Goal: Book appointment/travel/reservation

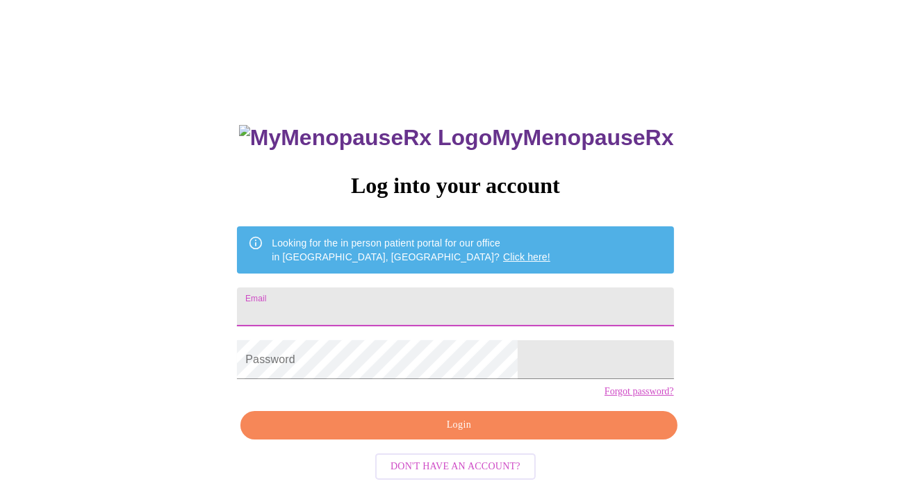
click at [399, 297] on input "Email" at bounding box center [455, 307] width 436 height 39
type input "[EMAIL_ADDRESS][DOMAIN_NAME]"
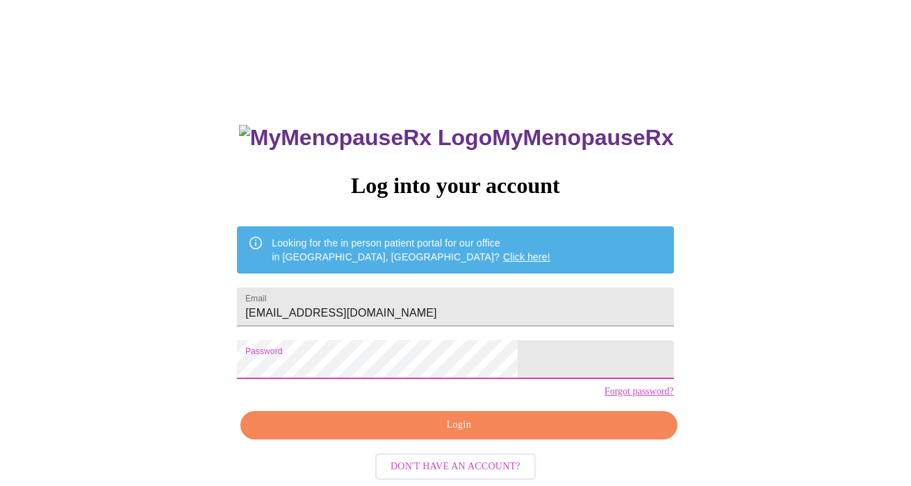
click at [398, 434] on span "Login" at bounding box center [458, 425] width 404 height 17
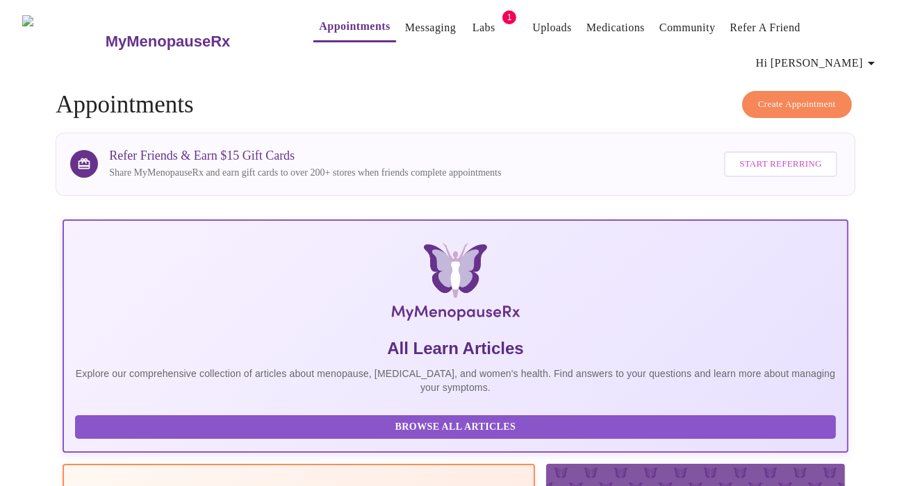
click at [472, 22] on link "Labs" at bounding box center [483, 27] width 23 height 19
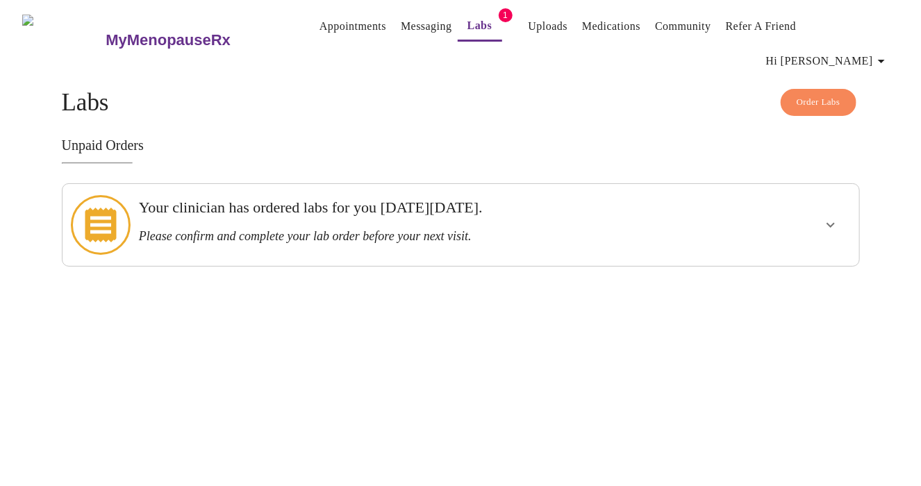
click at [831, 217] on icon "show more" at bounding box center [830, 225] width 17 height 17
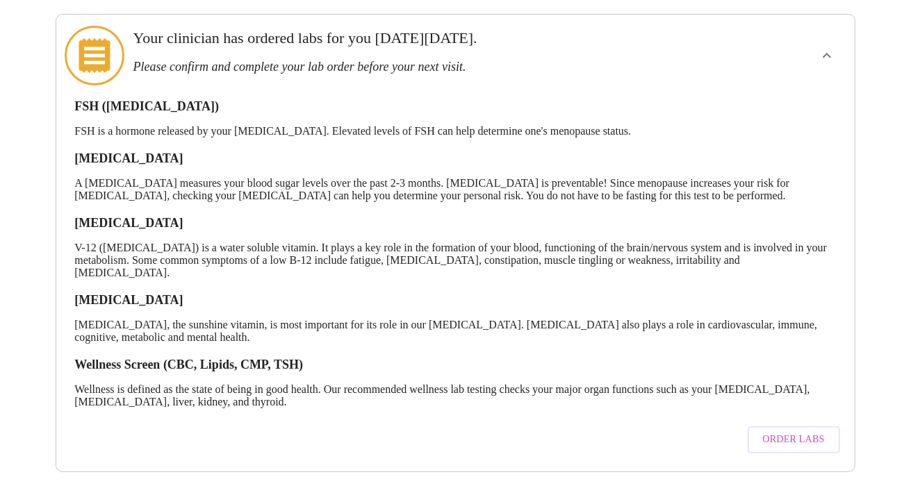
scroll to position [172, 0]
click at [815, 431] on span "Order Labs" at bounding box center [794, 439] width 62 height 17
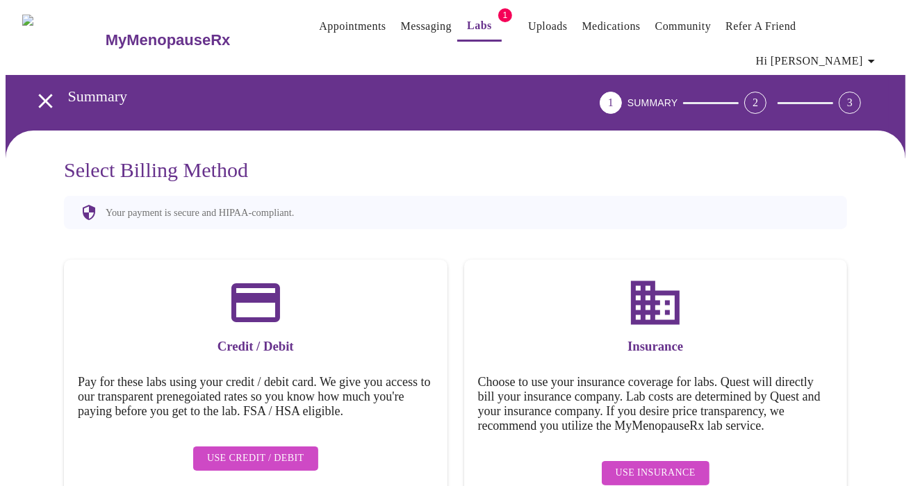
click at [849, 51] on span "Hi [PERSON_NAME]" at bounding box center [818, 60] width 124 height 19
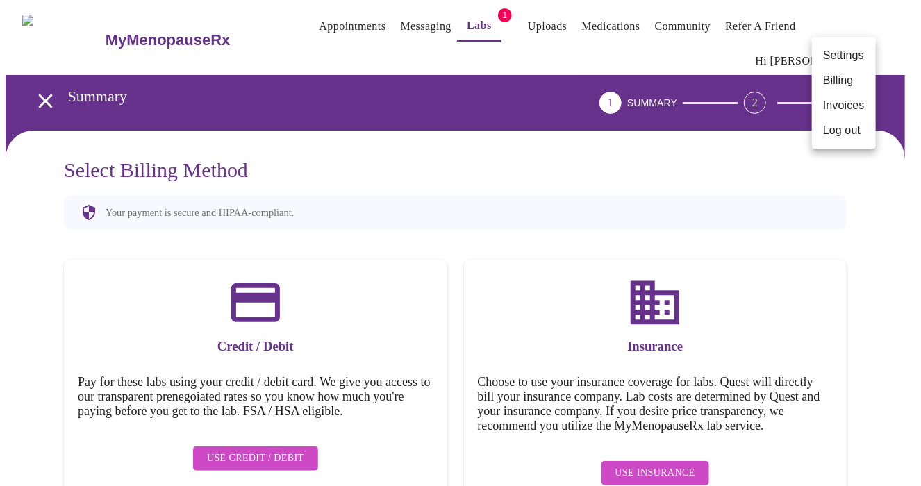
click at [748, 185] on div at bounding box center [460, 243] width 921 height 486
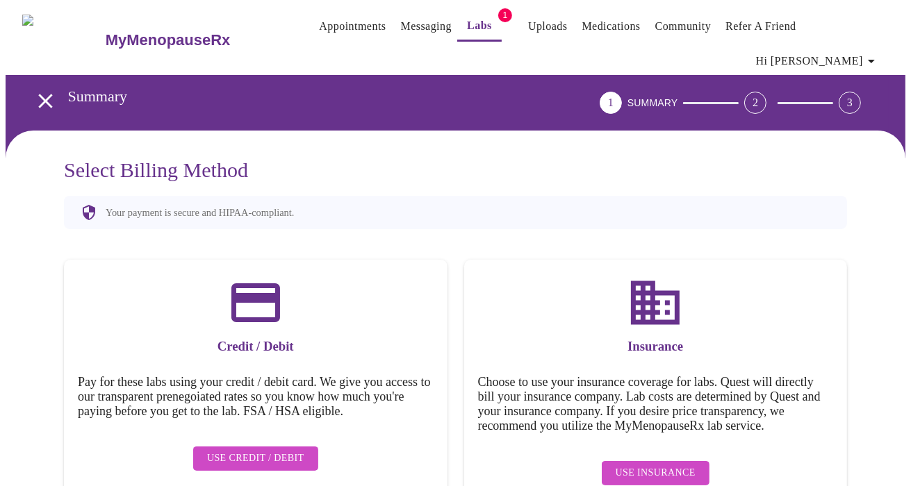
click at [319, 27] on link "Appointments" at bounding box center [352, 26] width 67 height 19
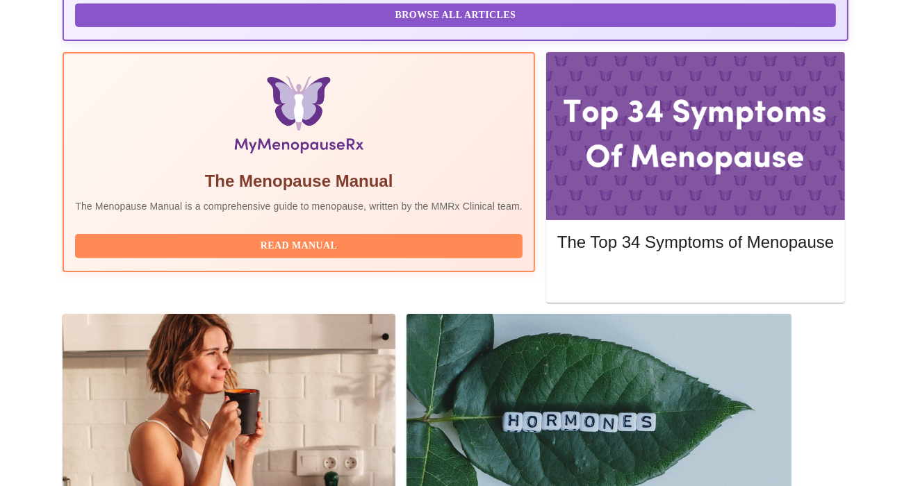
scroll to position [447, 0]
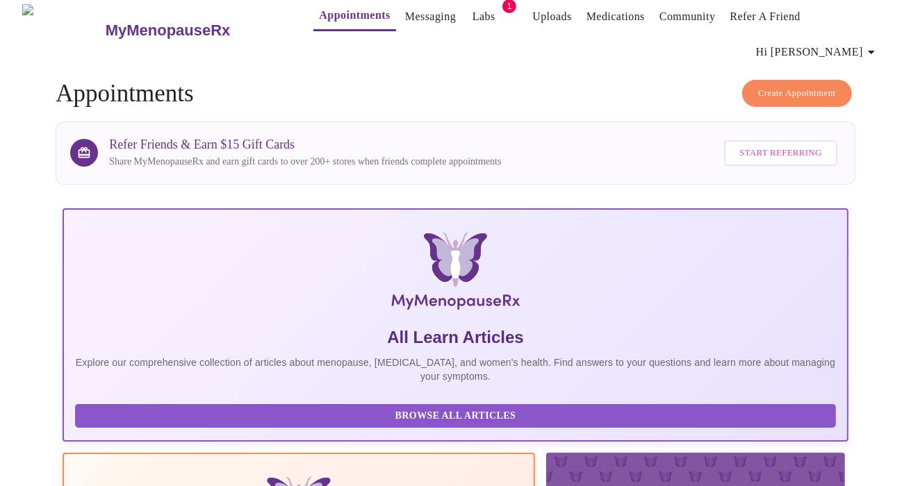
scroll to position [0, 0]
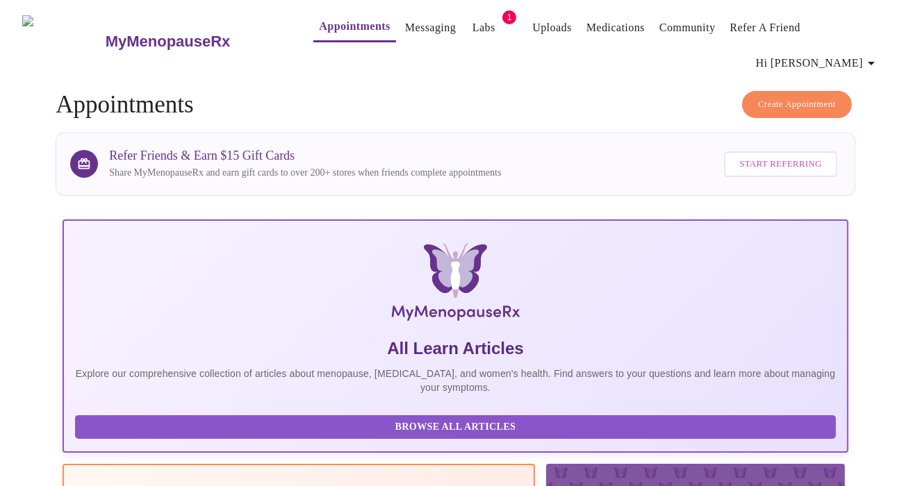
click at [405, 23] on link "Messaging" at bounding box center [430, 27] width 51 height 19
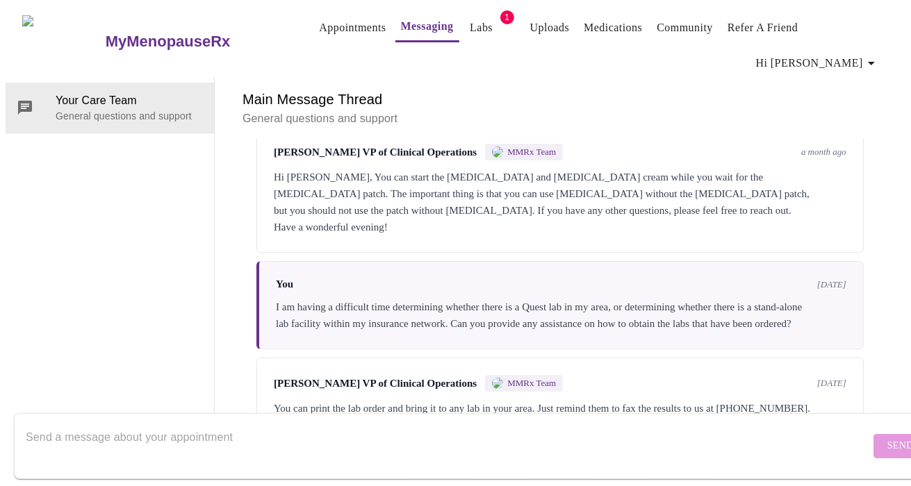
click at [470, 22] on link "Labs" at bounding box center [481, 27] width 23 height 19
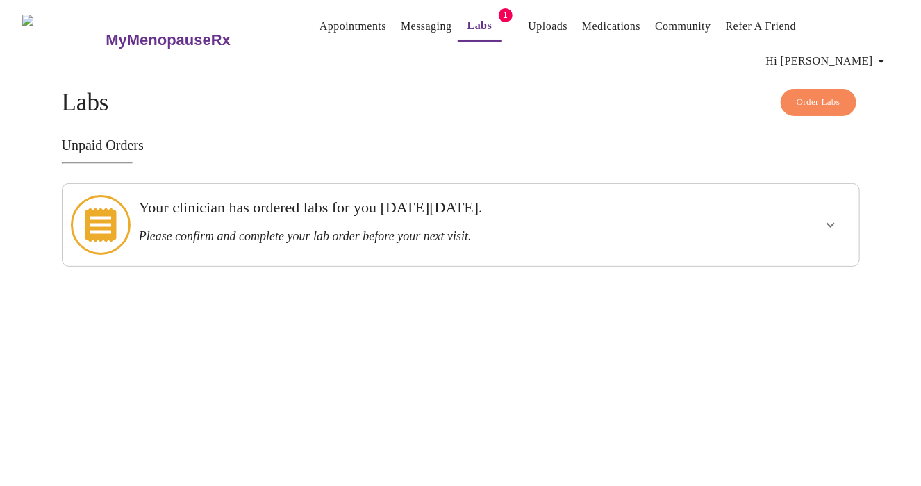
click at [406, 199] on h3 "Your clinician has ordered labs for you [DATE][DATE]." at bounding box center [422, 208] width 567 height 18
click at [822, 208] on button "show more" at bounding box center [830, 224] width 33 height 33
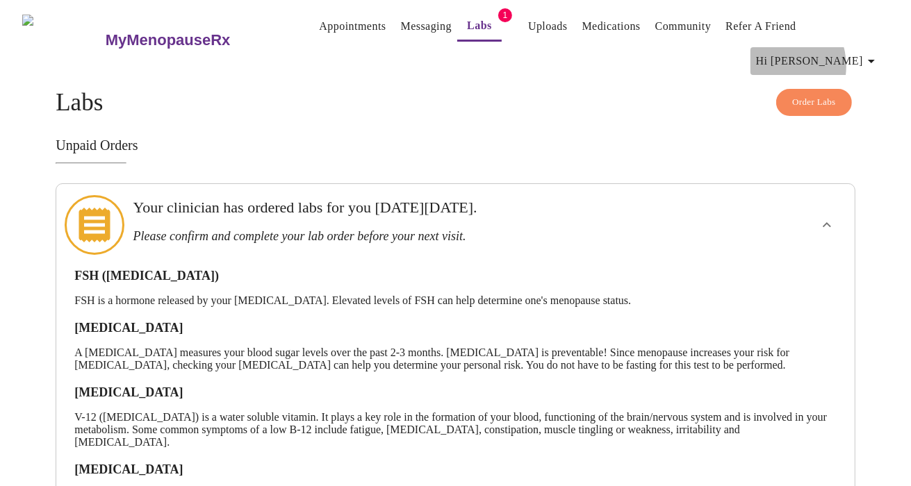
click at [822, 60] on span "Hi [PERSON_NAME]" at bounding box center [818, 60] width 124 height 19
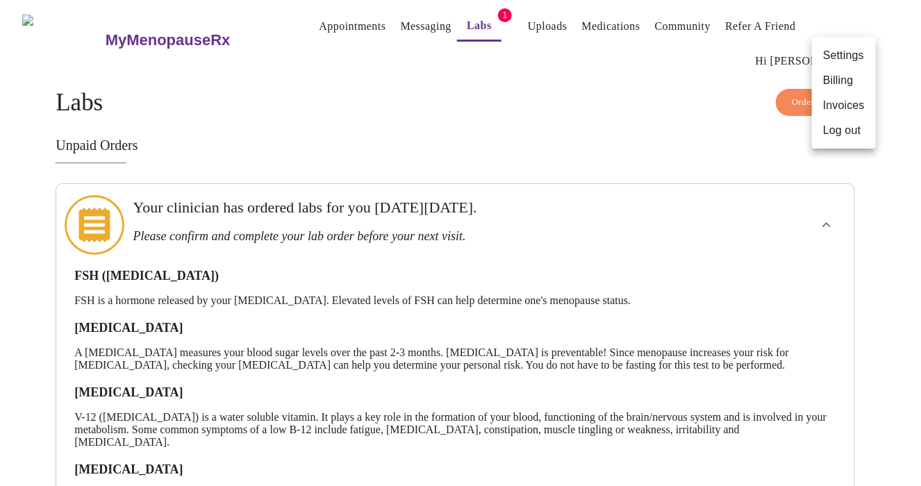
click at [524, 53] on div at bounding box center [460, 243] width 921 height 486
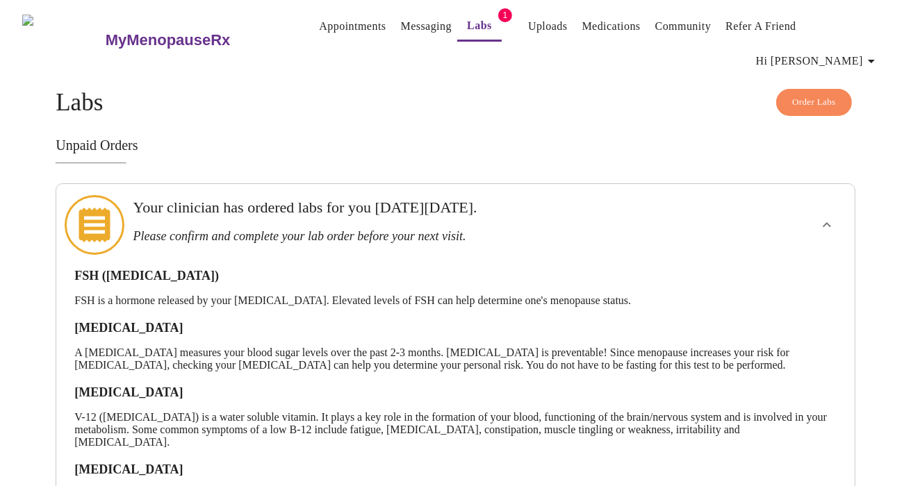
click at [117, 33] on h3 "MyMenopauseRx" at bounding box center [168, 40] width 125 height 18
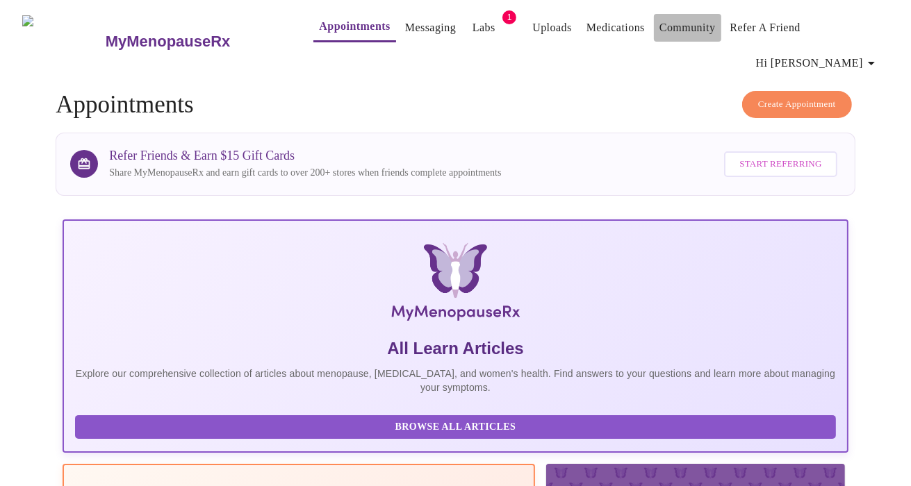
click at [663, 24] on link "Community" at bounding box center [687, 27] width 56 height 19
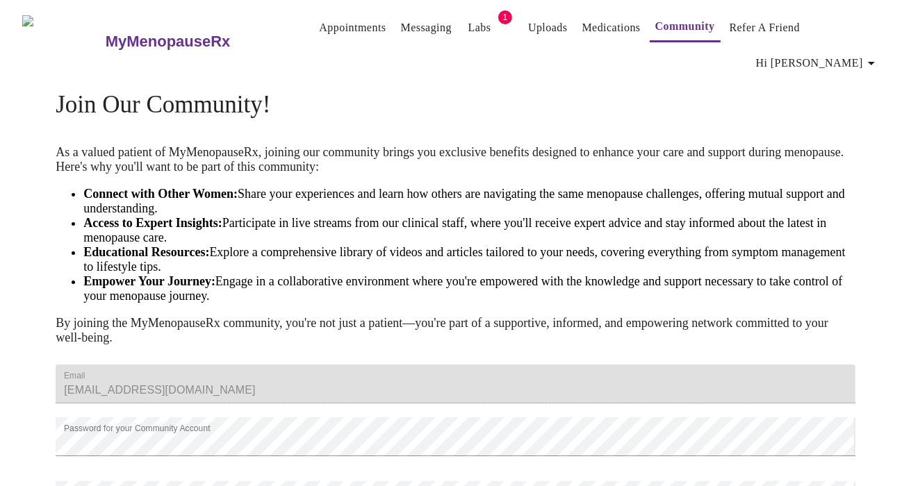
click at [528, 19] on link "Uploads" at bounding box center [548, 27] width 40 height 19
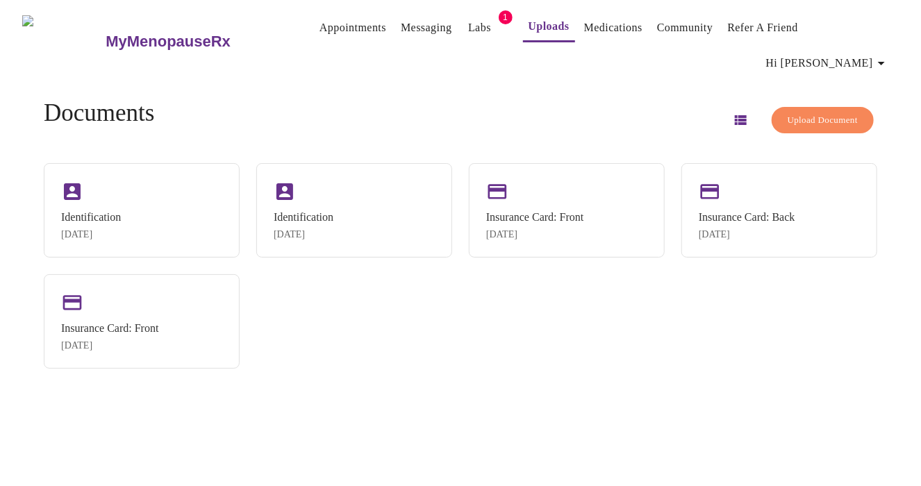
click at [836, 53] on span "Hi [PERSON_NAME]" at bounding box center [828, 62] width 124 height 19
click at [839, 52] on li "Billing" at bounding box center [854, 54] width 64 height 25
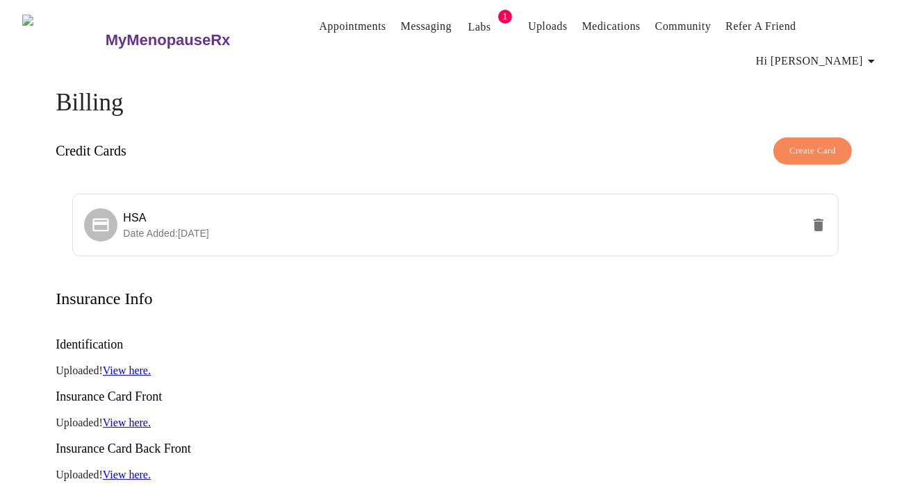
click at [468, 17] on link "Labs" at bounding box center [479, 26] width 23 height 19
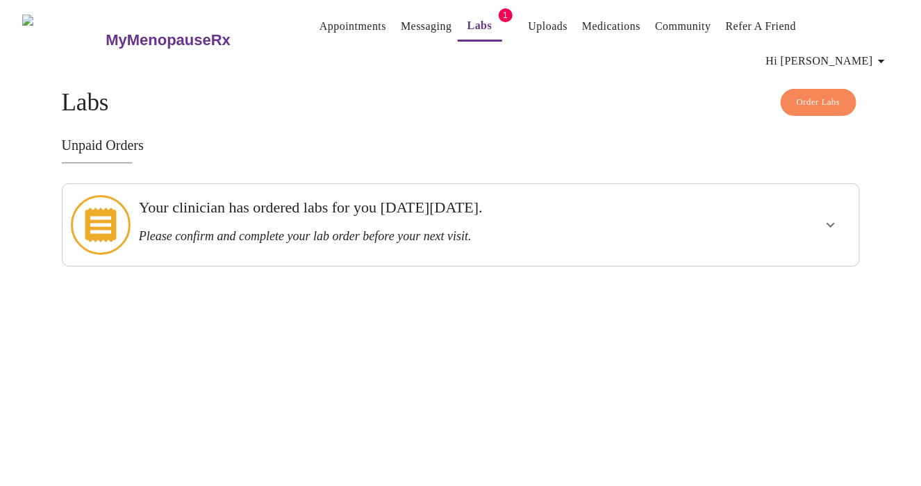
click at [411, 229] on h3 "Please confirm and complete your lab order before your next visit." at bounding box center [422, 236] width 567 height 15
click at [832, 217] on icon "show more" at bounding box center [830, 225] width 17 height 17
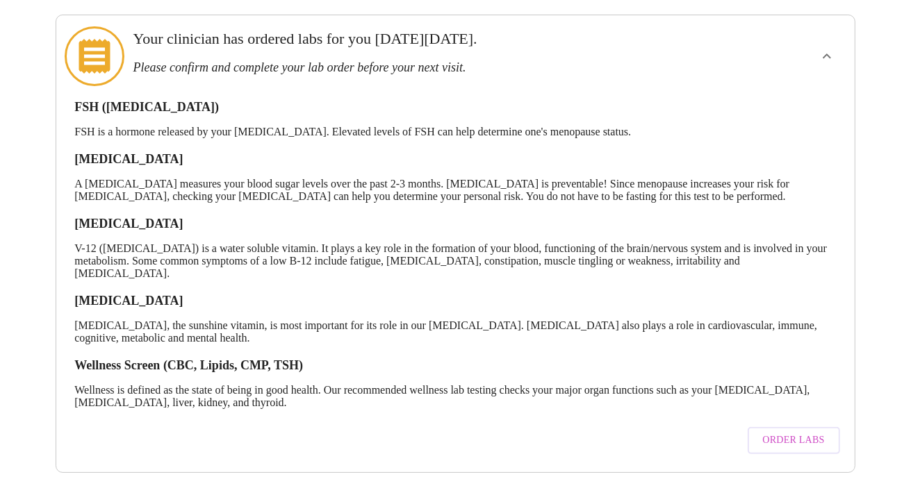
scroll to position [172, 0]
click at [795, 431] on span "Order Labs" at bounding box center [794, 439] width 62 height 17
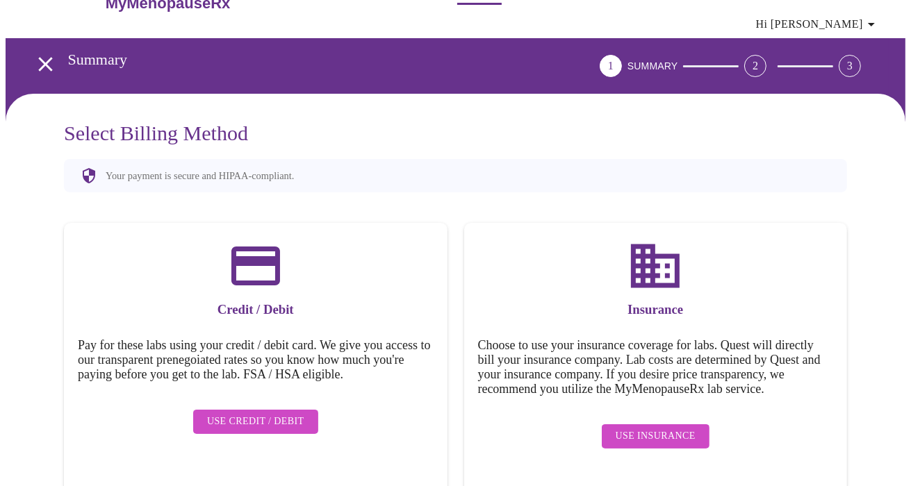
scroll to position [39, 0]
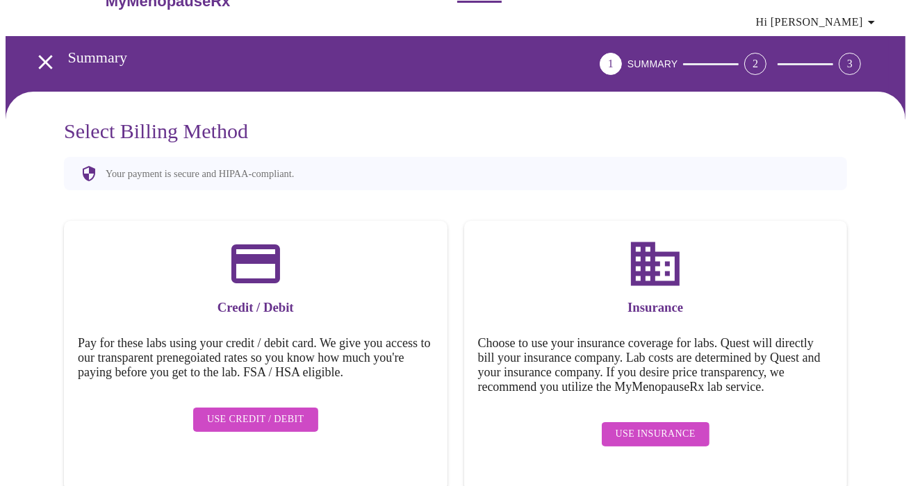
click at [656, 441] on span "Use Insurance" at bounding box center [655, 434] width 80 height 17
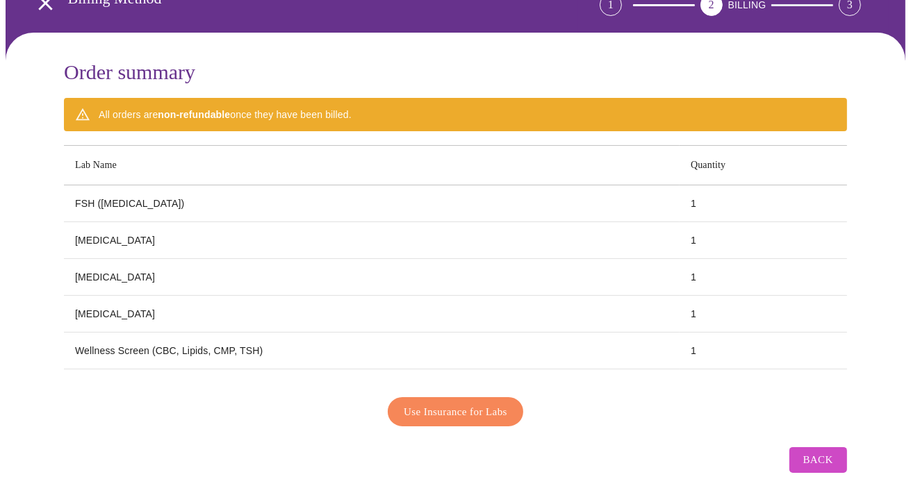
scroll to position [111, 0]
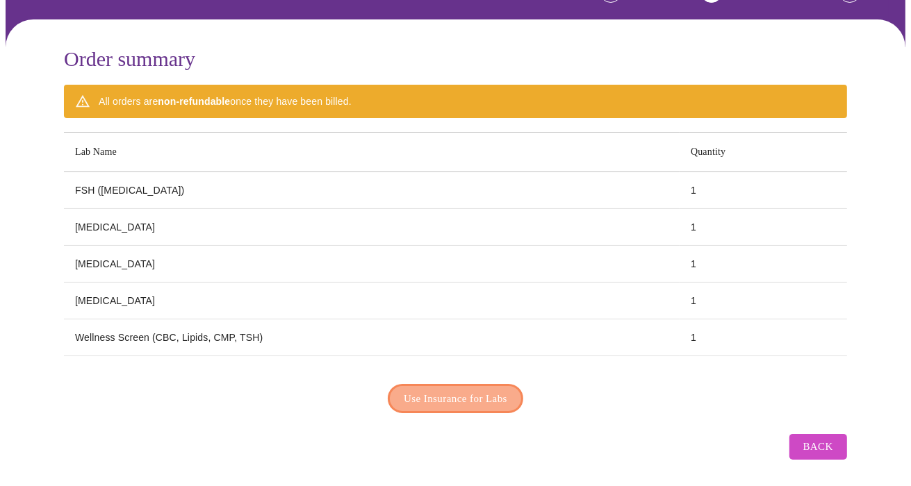
click at [478, 391] on span "Use Insurance for Labs" at bounding box center [455, 399] width 103 height 18
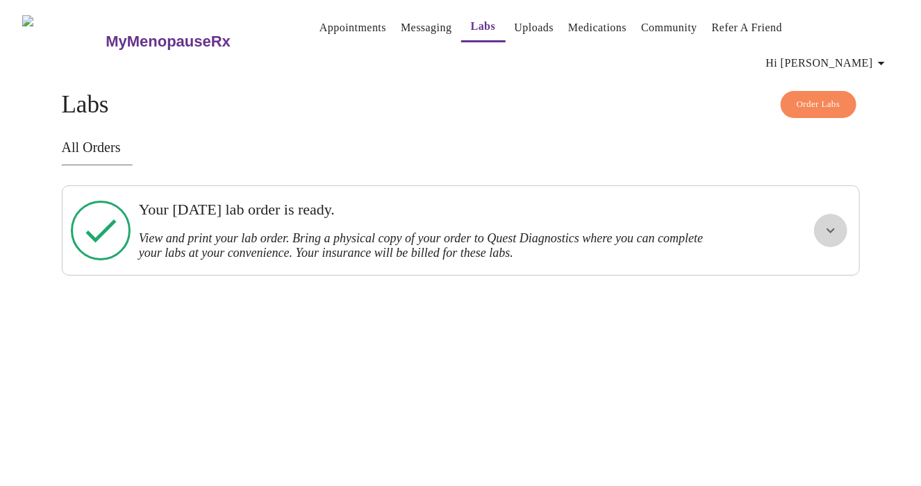
click at [833, 222] on icon "show more" at bounding box center [830, 230] width 17 height 17
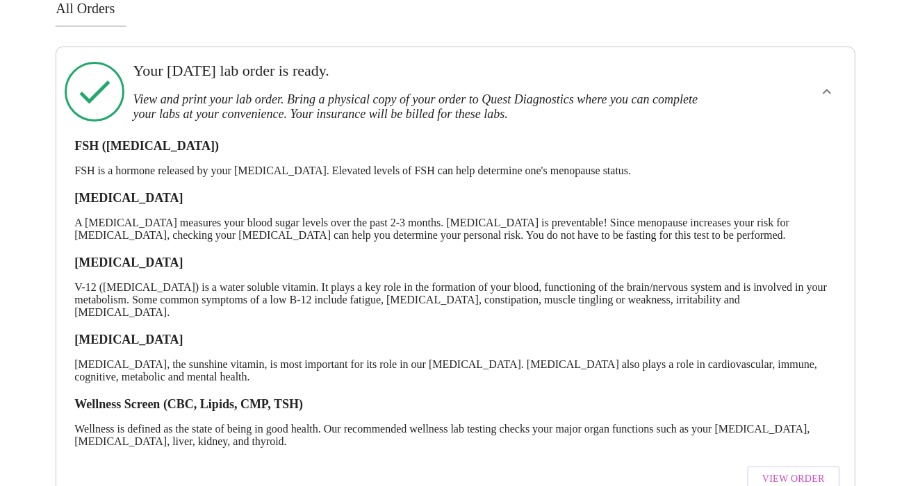
scroll to position [169, 0]
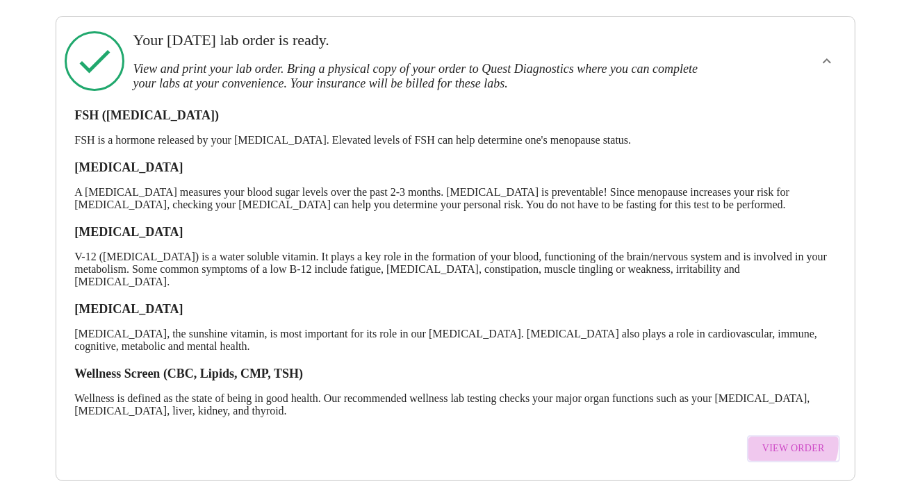
click at [790, 440] on span "View Order" at bounding box center [793, 448] width 63 height 17
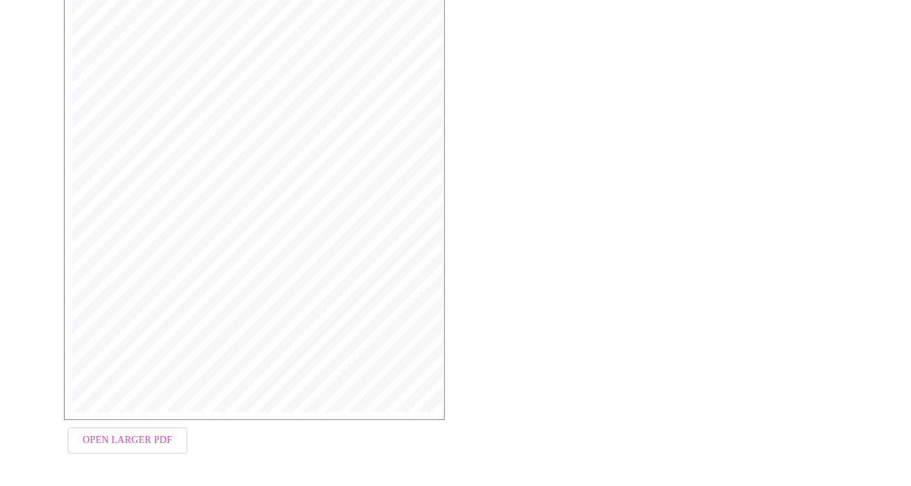
scroll to position [344, 0]
click at [113, 433] on span "Open Larger PDF" at bounding box center [128, 439] width 90 height 17
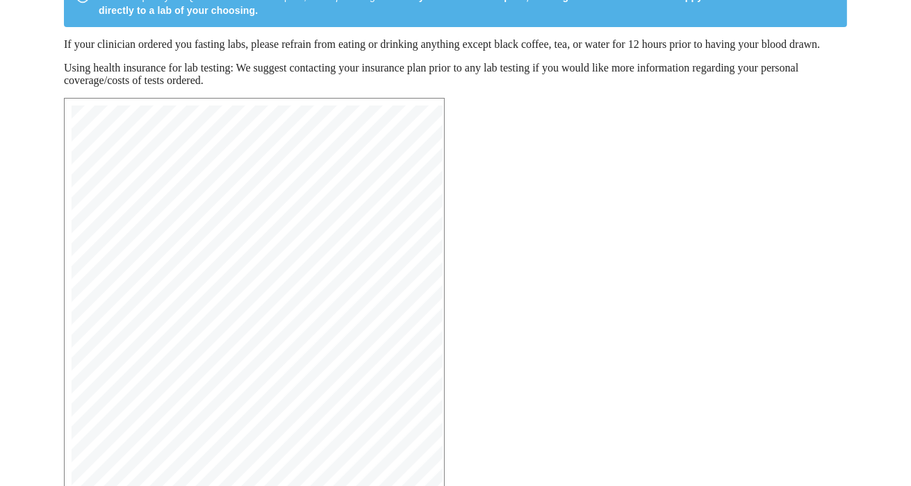
scroll to position [66, 0]
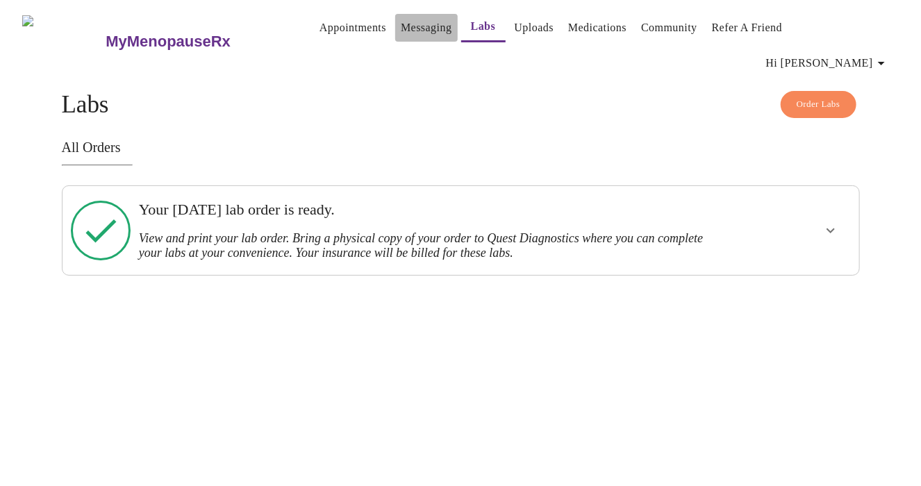
click at [401, 33] on link "Messaging" at bounding box center [426, 27] width 51 height 19
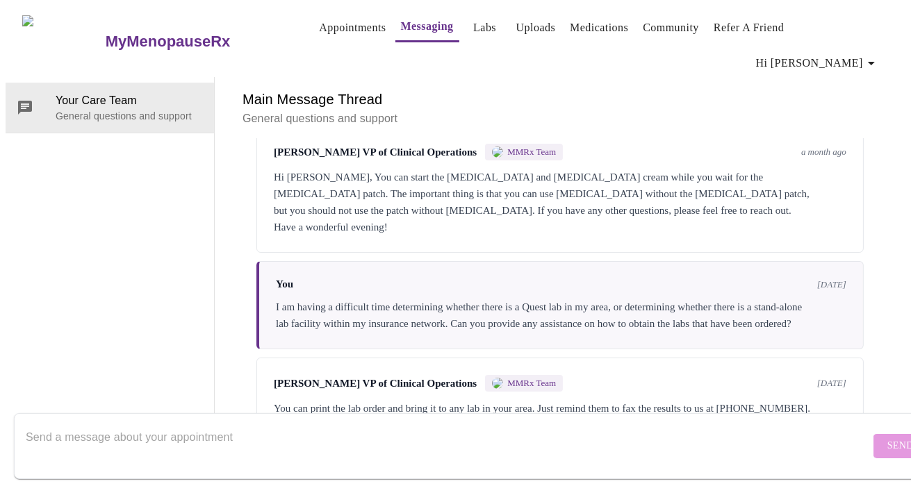
scroll to position [198, 0]
click at [351, 436] on textarea "Send a message about your appointment" at bounding box center [448, 446] width 844 height 44
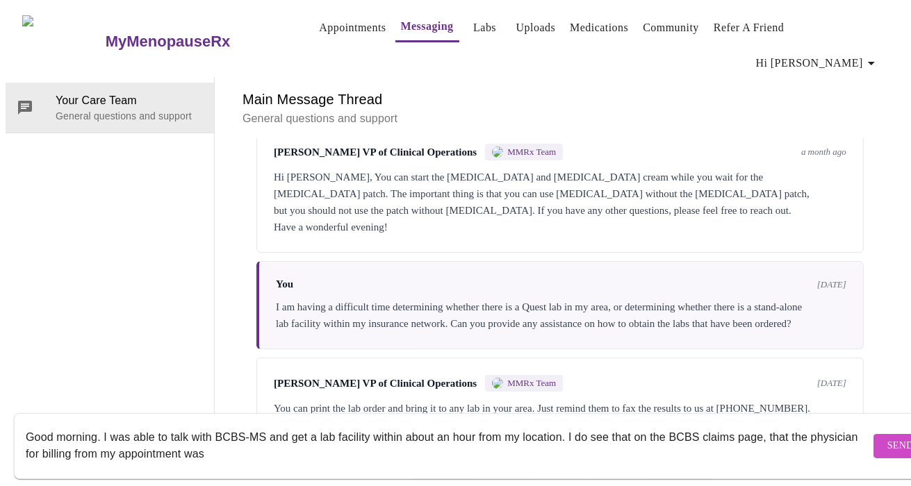
click at [277, 452] on textarea "Good morning. I was able to talk with BCBS-MS and get a lab facility within abo…" at bounding box center [448, 446] width 844 height 44
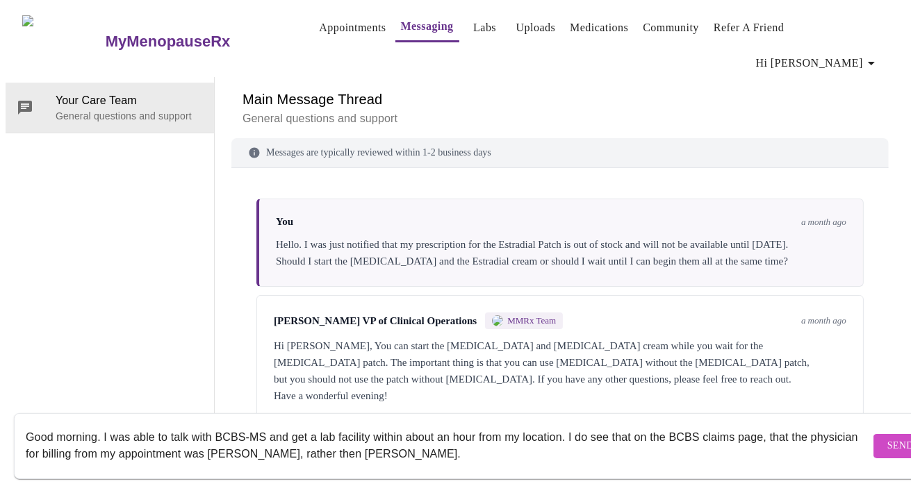
scroll to position [0, 0]
click at [511, 442] on textarea "Good morning. I was able to talk with BCBS-MS and get a lab facility within abo…" at bounding box center [448, 446] width 844 height 44
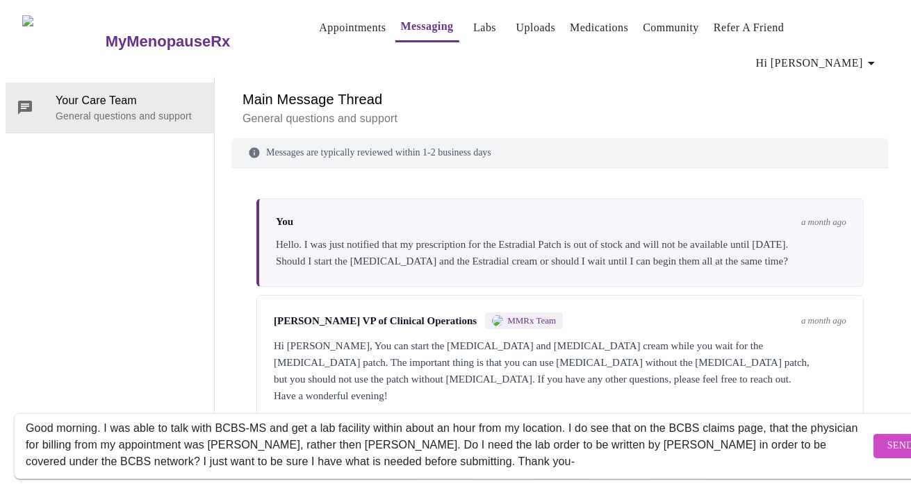
type textarea "Good morning. I was able to talk with BCBS-MS and get a lab facility within abo…"
click at [887, 438] on span "Send" at bounding box center [900, 446] width 26 height 17
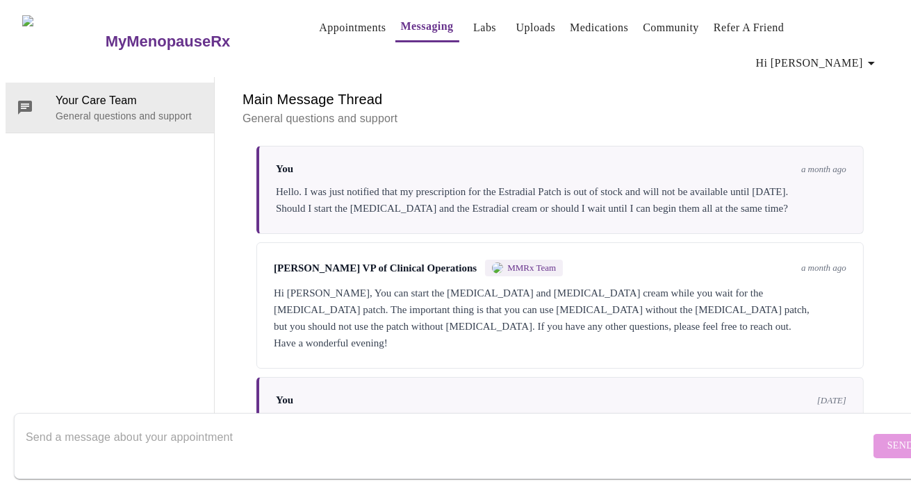
scroll to position [0, 0]
click at [333, 25] on link "Appointments" at bounding box center [352, 27] width 67 height 19
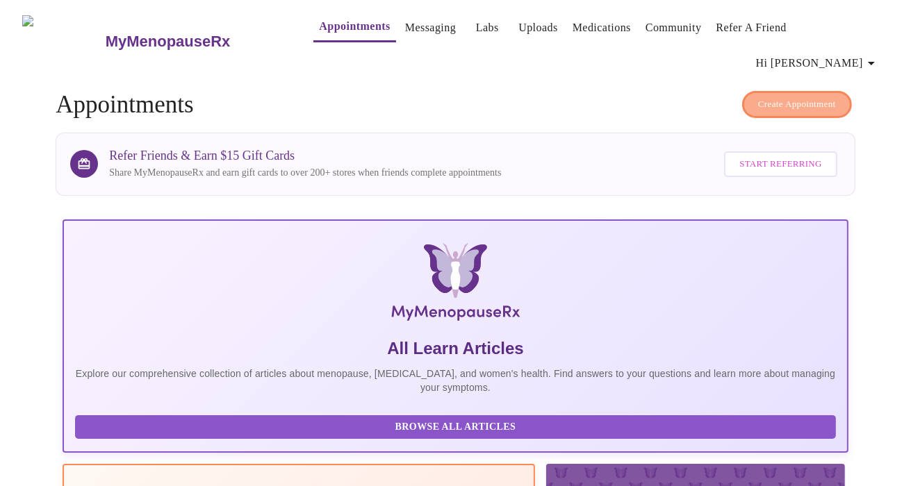
click at [769, 97] on span "Create Appointment" at bounding box center [797, 105] width 78 height 16
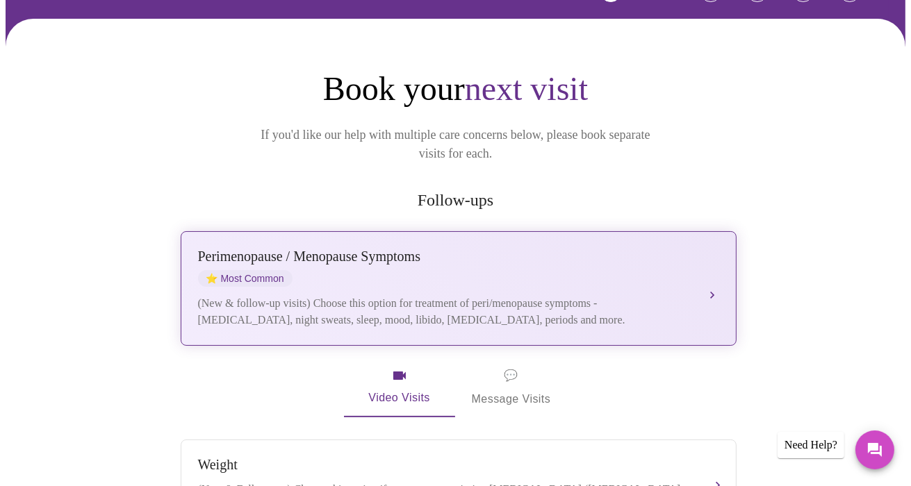
scroll to position [111, 0]
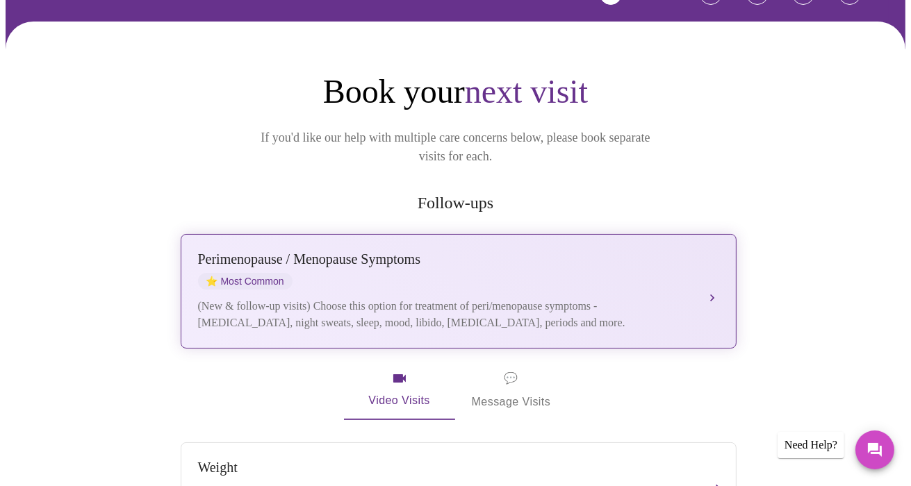
click at [288, 298] on div "(New & follow-up visits) Choose this option for treatment of peri/menopause sym…" at bounding box center [444, 314] width 493 height 33
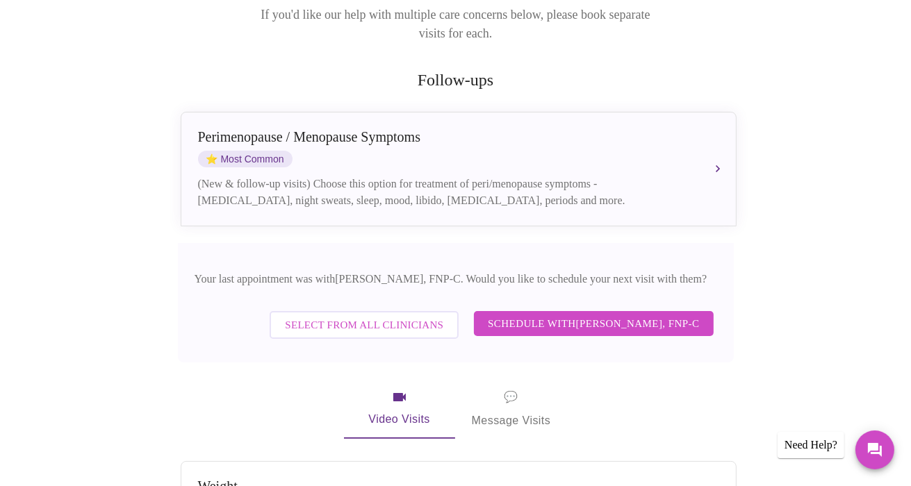
scroll to position [250, 0]
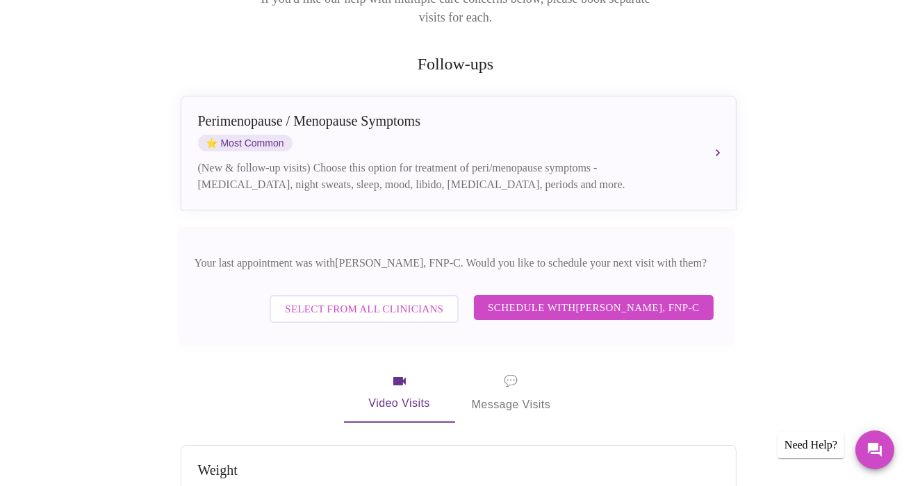
click at [581, 299] on span "Schedule with [PERSON_NAME], FNP-C" at bounding box center [593, 308] width 211 height 18
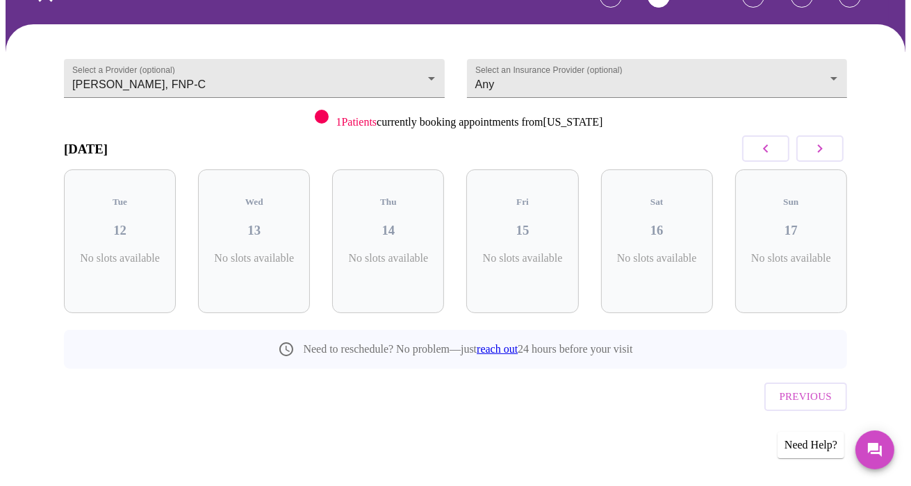
scroll to position [58, 0]
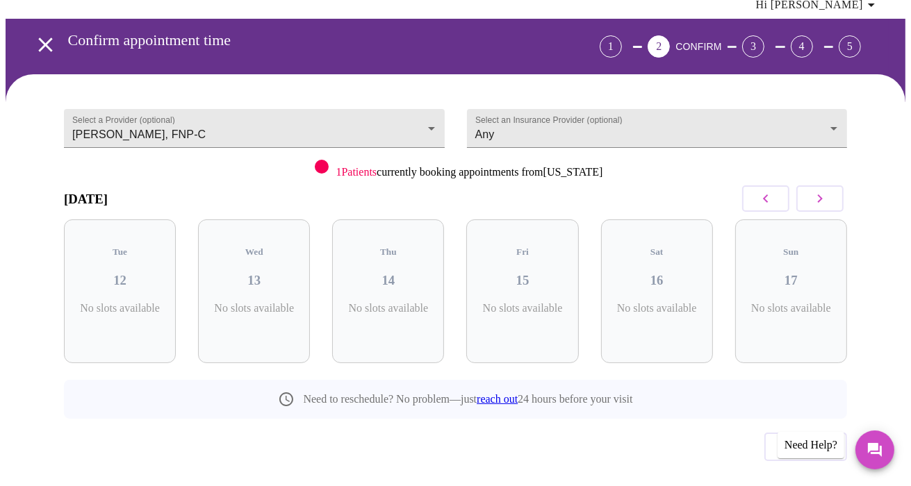
click at [828, 190] on icon "button" at bounding box center [819, 198] width 17 height 17
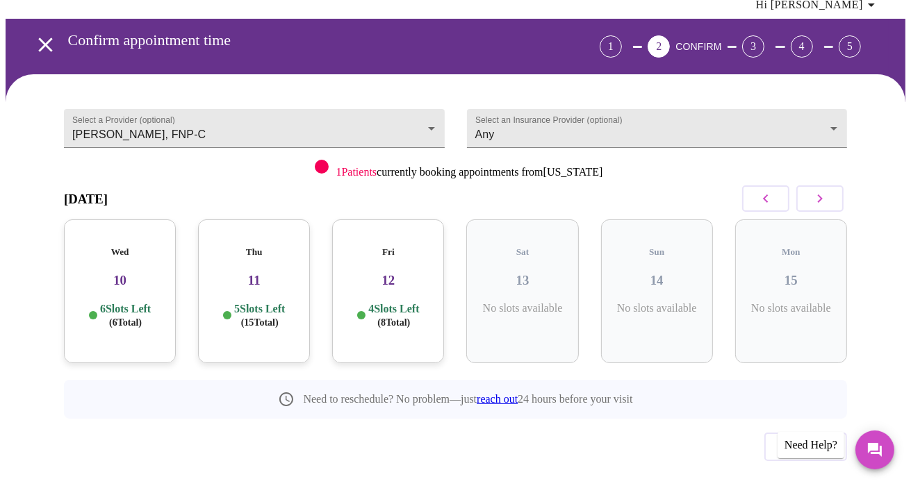
click at [828, 190] on icon "button" at bounding box center [819, 198] width 17 height 17
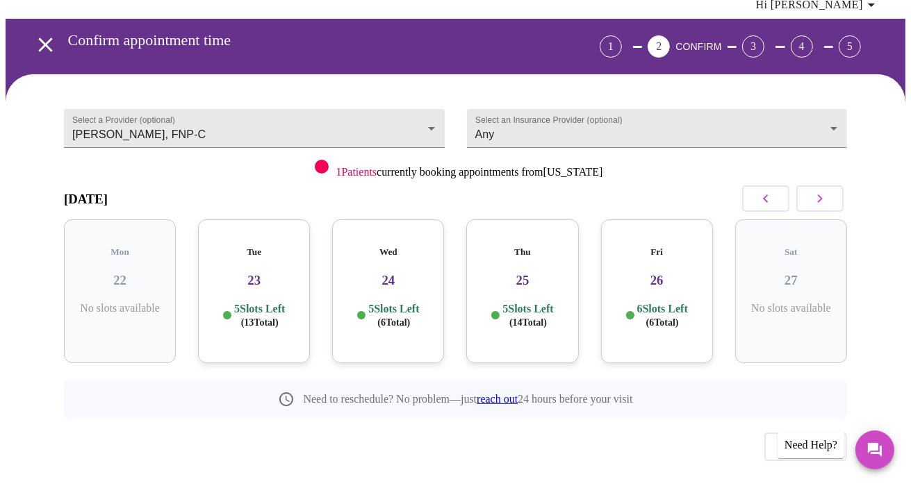
click at [828, 190] on icon "button" at bounding box center [819, 198] width 17 height 17
click at [386, 273] on h3 "30" at bounding box center [388, 280] width 90 height 15
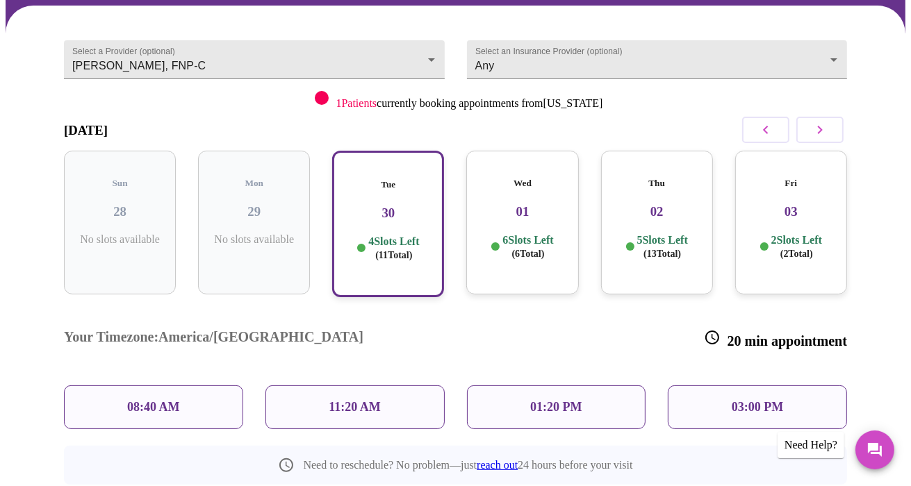
scroll to position [128, 0]
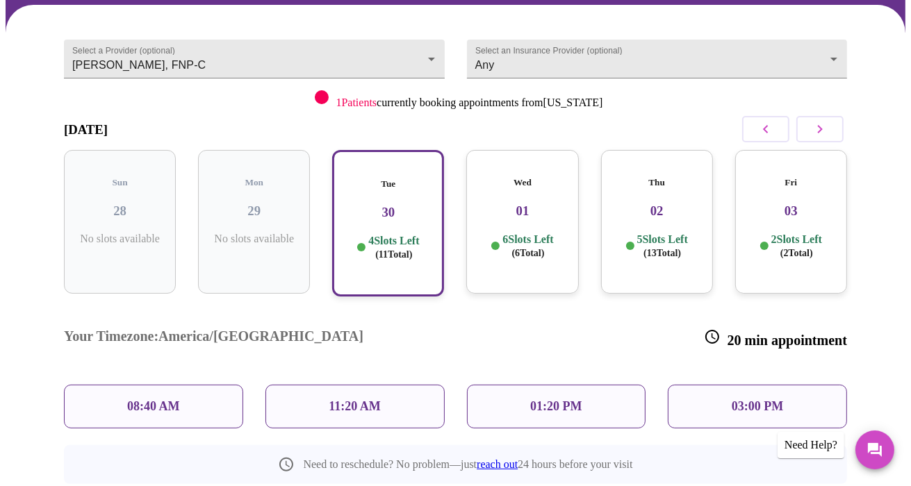
click at [774, 121] on icon "button" at bounding box center [765, 129] width 17 height 17
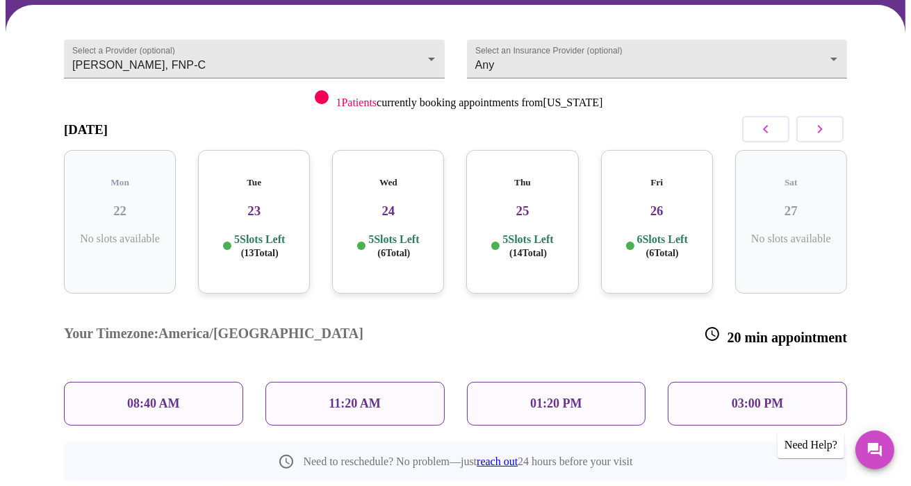
click at [761, 116] on button "button" at bounding box center [765, 129] width 47 height 26
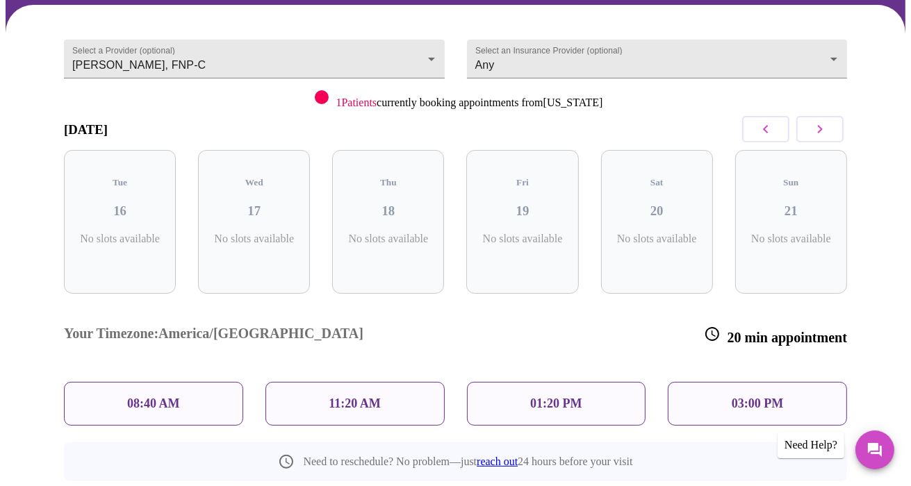
scroll to position [58, 0]
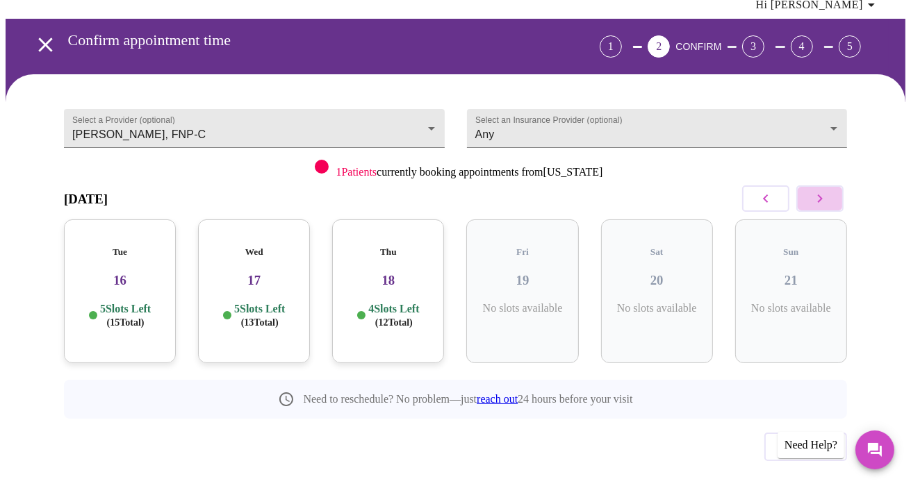
click at [828, 190] on icon "button" at bounding box center [819, 198] width 17 height 17
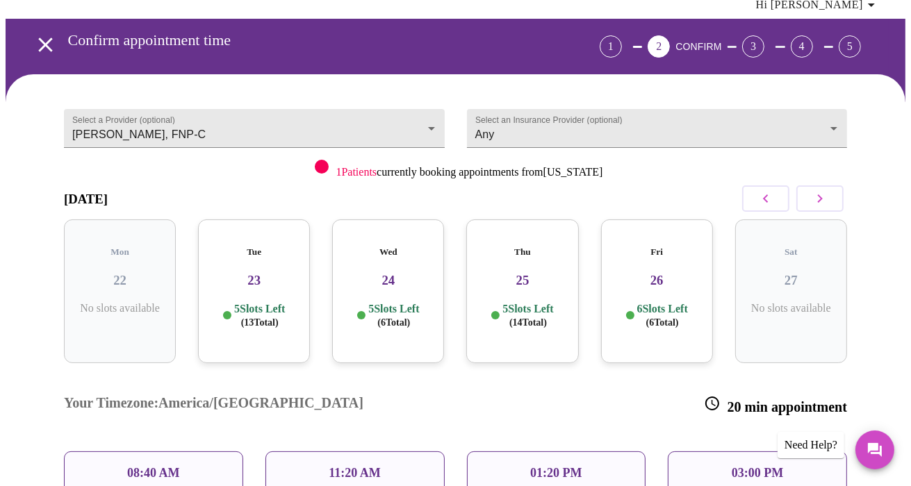
click at [531, 257] on div "Thu 25 5 Slots Left ( 14 Total)" at bounding box center [522, 291] width 112 height 144
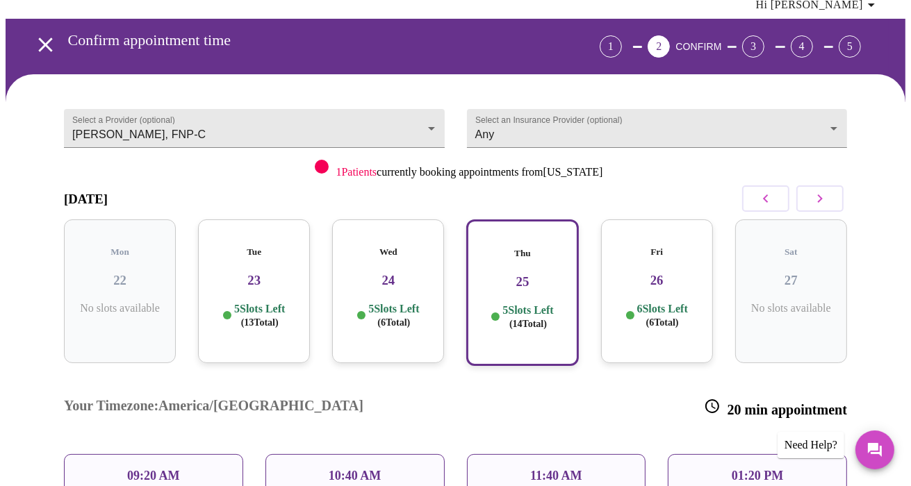
click at [768, 190] on icon "button" at bounding box center [765, 198] width 17 height 17
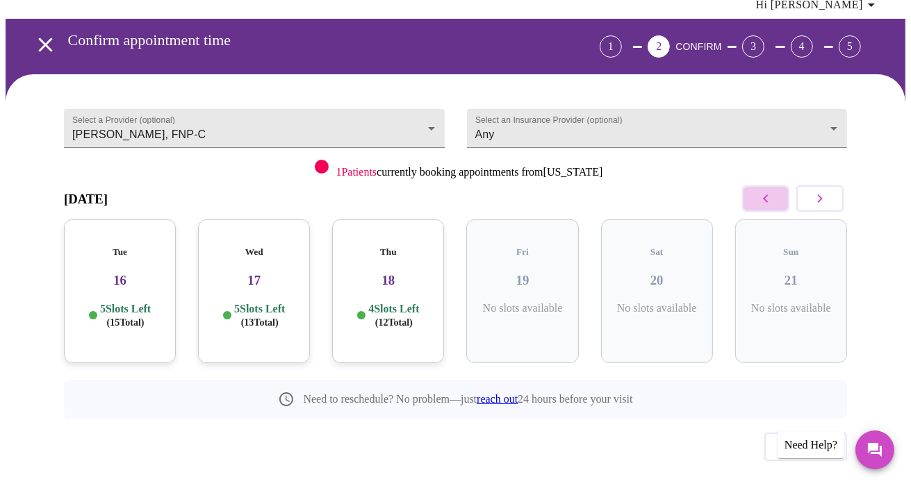
click at [768, 190] on icon "button" at bounding box center [765, 198] width 17 height 17
click at [398, 273] on h3 "12" at bounding box center [388, 280] width 90 height 15
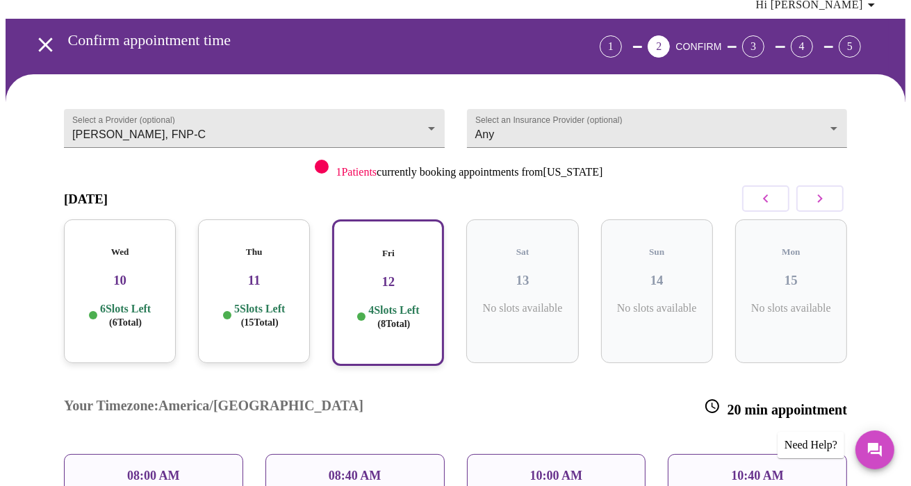
click at [363, 469] on p "08:40 AM" at bounding box center [355, 476] width 53 height 15
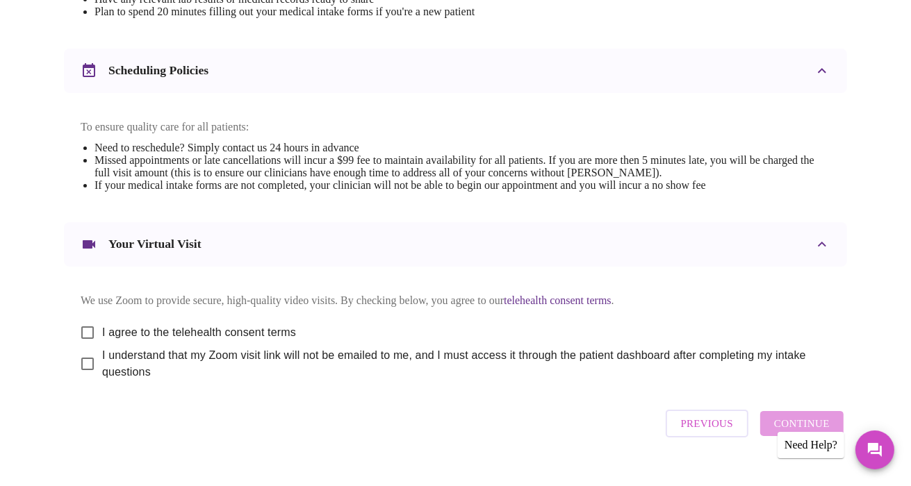
scroll to position [524, 0]
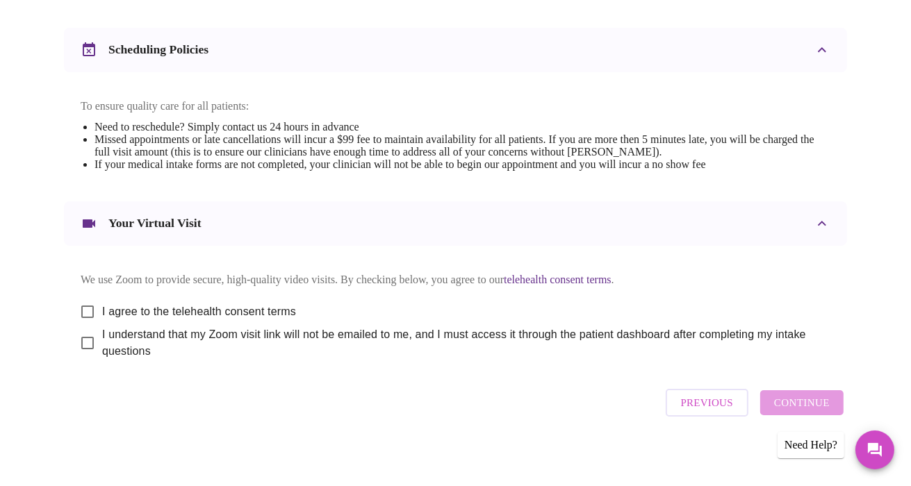
click at [725, 405] on span "Previous" at bounding box center [707, 403] width 52 height 18
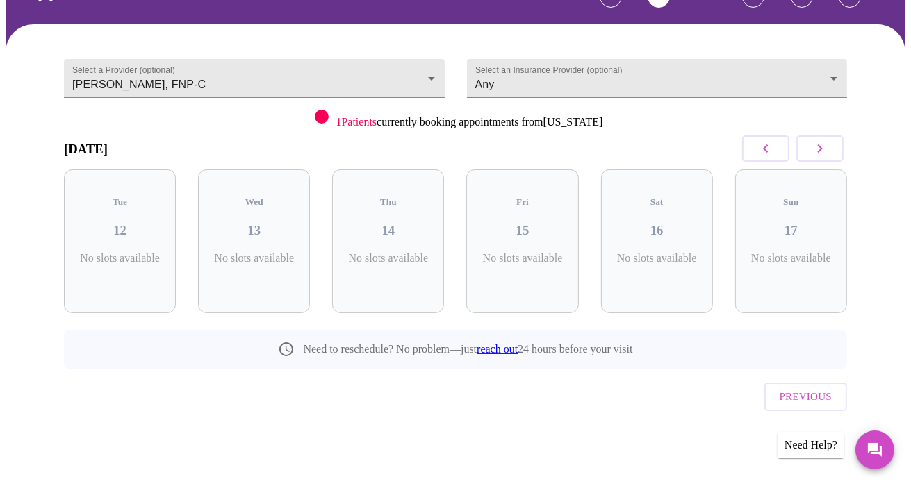
scroll to position [58, 0]
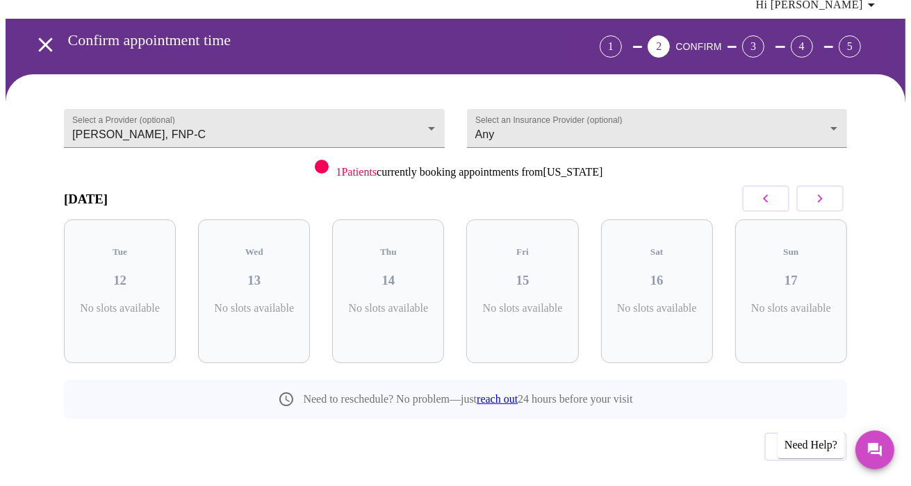
click at [828, 190] on icon "button" at bounding box center [819, 198] width 17 height 17
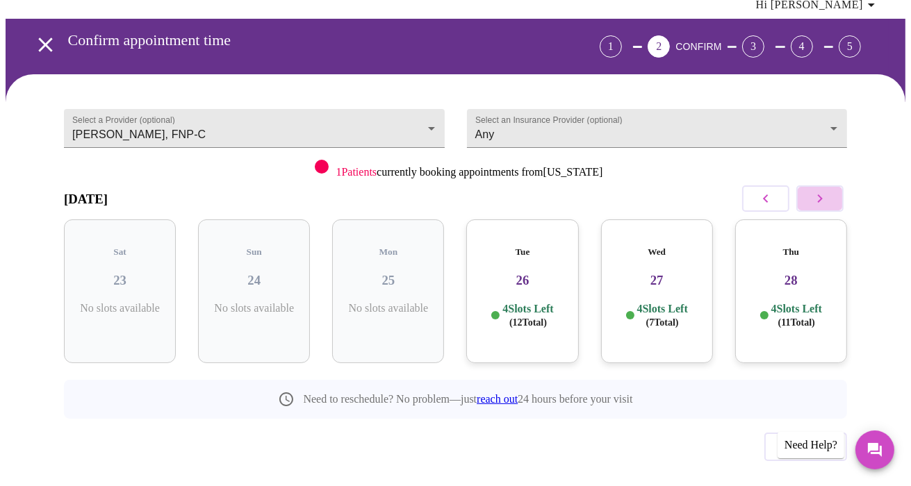
click at [828, 190] on icon "button" at bounding box center [819, 198] width 17 height 17
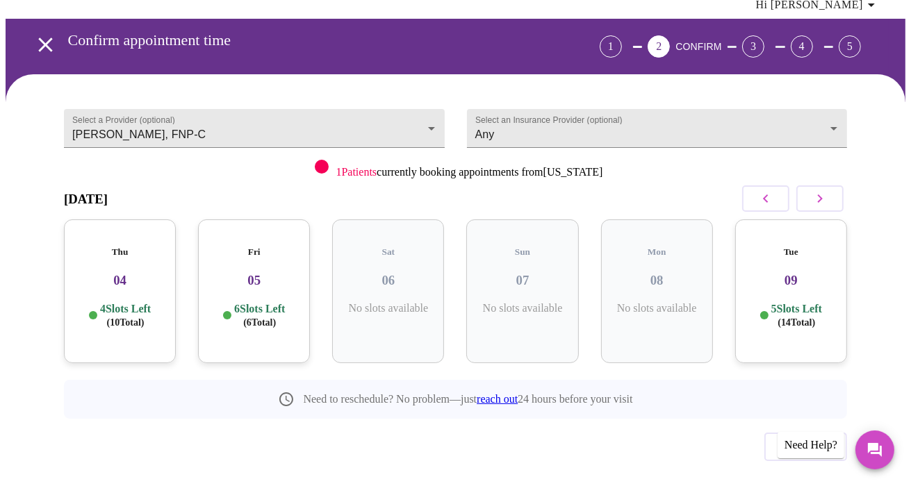
click at [828, 190] on icon "button" at bounding box center [819, 198] width 17 height 17
click at [397, 263] on div "Thu 18 4 Slots Left ( 12 Total)" at bounding box center [388, 291] width 112 height 144
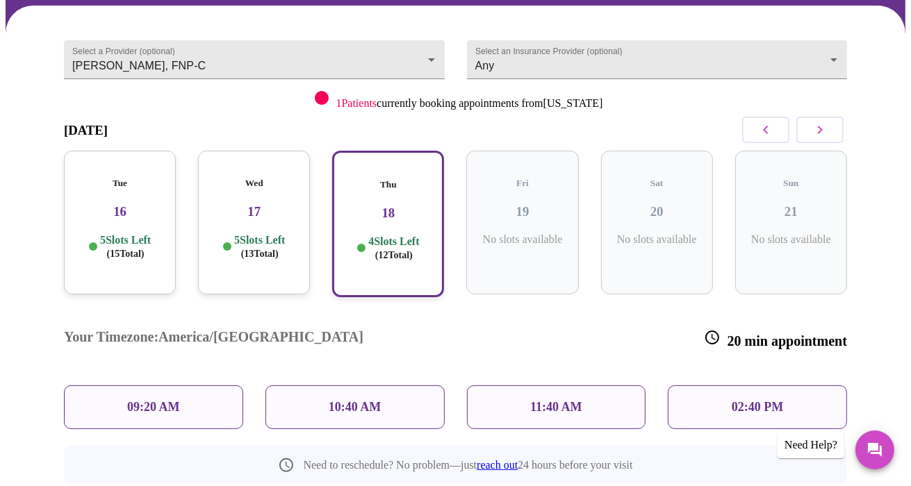
scroll to position [128, 0]
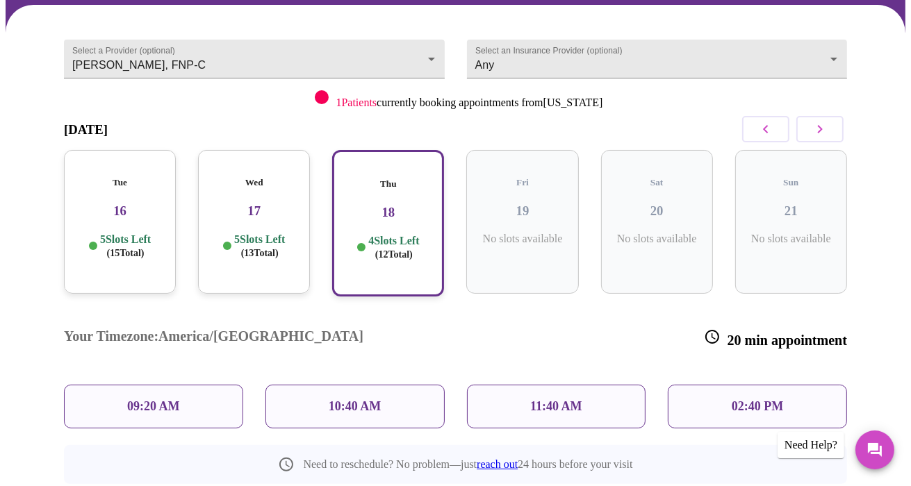
click at [255, 233] on p "5 Slots Left ( 13 Total)" at bounding box center [259, 246] width 51 height 27
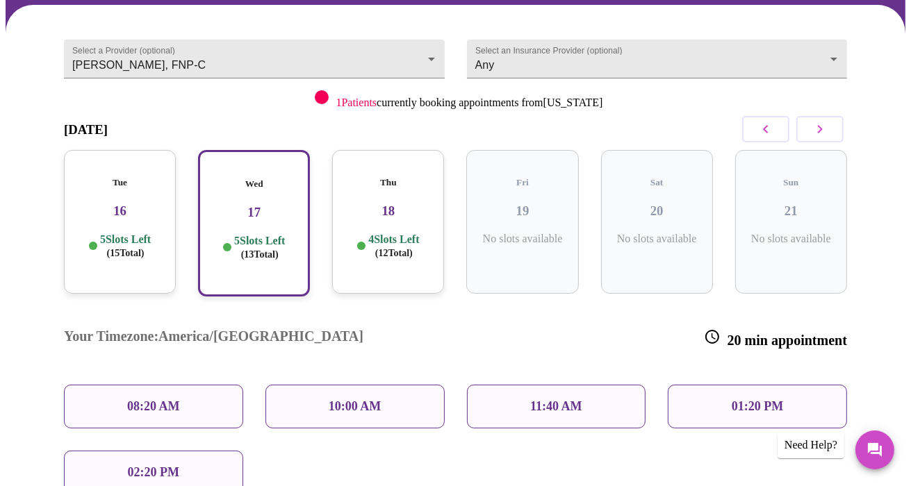
click at [114, 233] on p "5 Slots Left ( 15 Total)" at bounding box center [125, 246] width 51 height 27
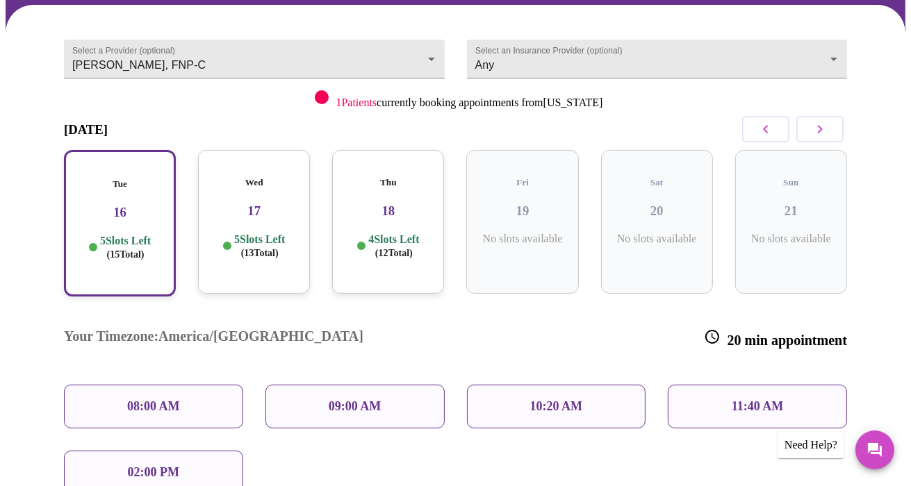
click at [267, 233] on p "5 Slots Left ( 13 Total)" at bounding box center [259, 246] width 51 height 27
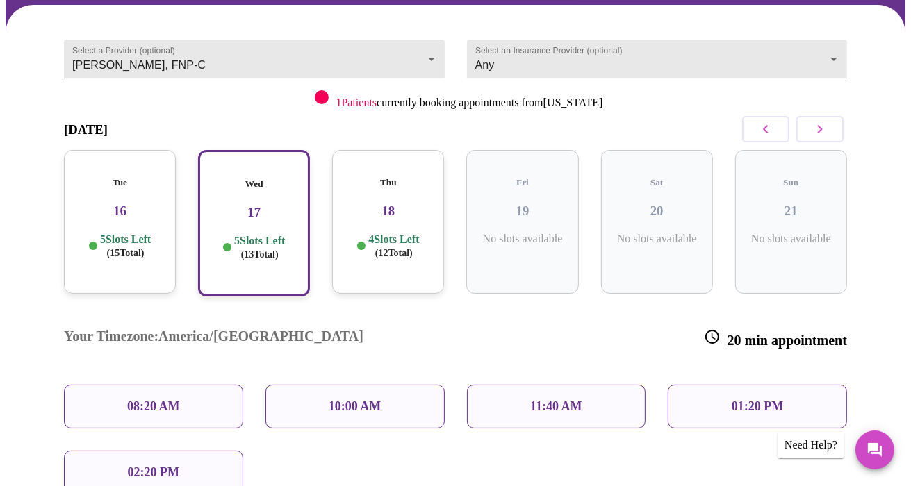
click at [400, 204] on h3 "18" at bounding box center [388, 211] width 90 height 15
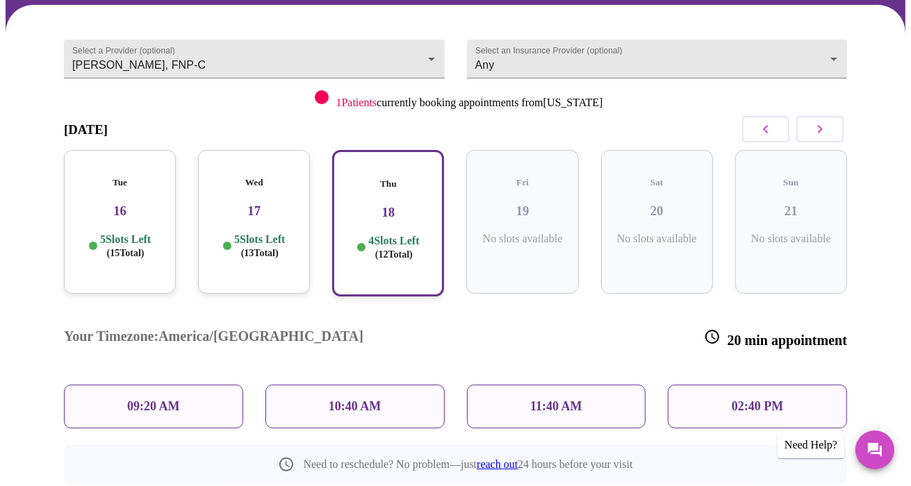
click at [94, 192] on div "Tue 16 5 Slots Left ( 15 Total)" at bounding box center [120, 222] width 112 height 144
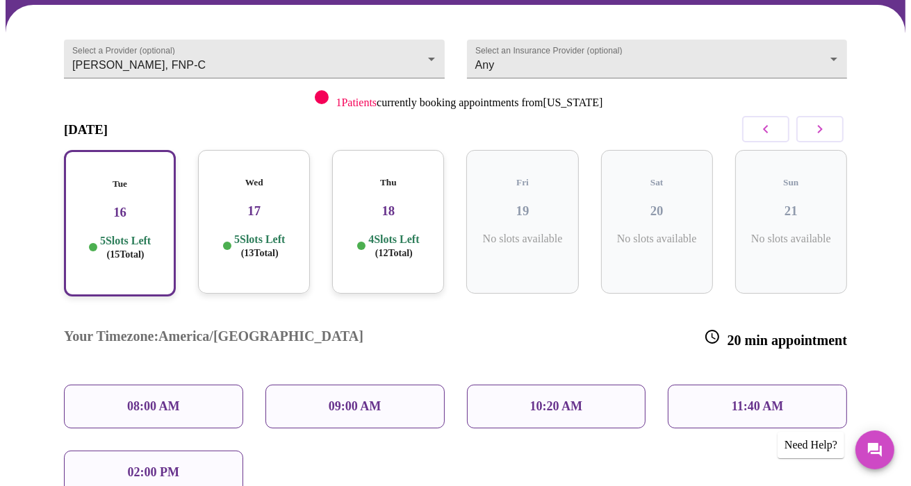
click at [141, 385] on div "08:00 AM" at bounding box center [153, 407] width 179 height 44
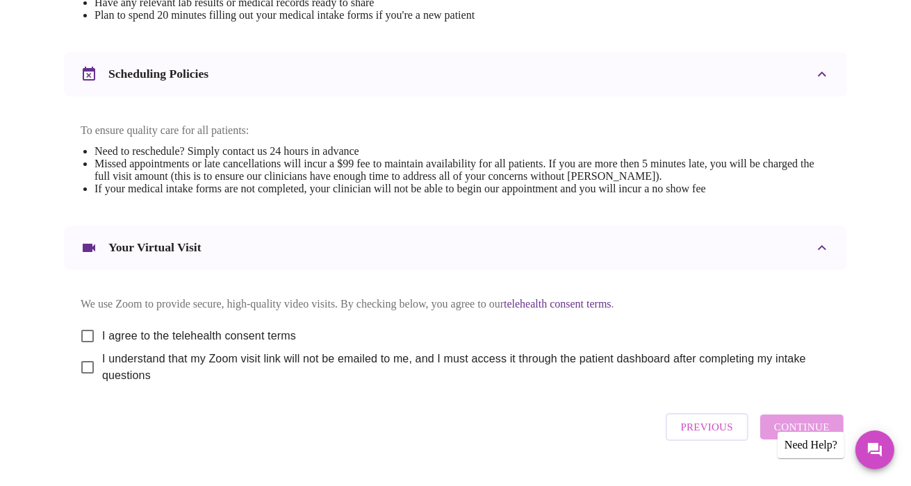
scroll to position [524, 0]
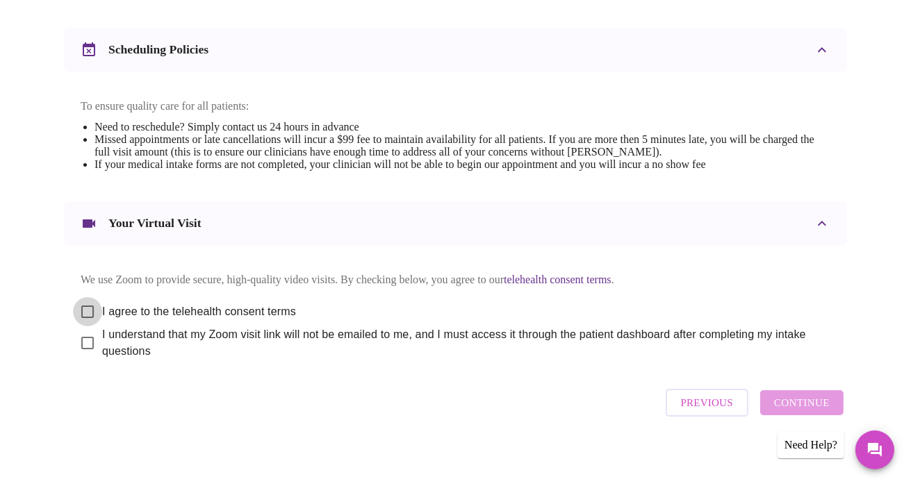
click at [79, 303] on input "I agree to the telehealth consent terms" at bounding box center [87, 311] width 29 height 29
checkbox input "true"
click at [76, 335] on input "I understand that my Zoom visit link will not be emailed to me, and I must acce…" at bounding box center [87, 343] width 29 height 29
checkbox input "true"
click at [811, 394] on span "Continue" at bounding box center [802, 403] width 56 height 18
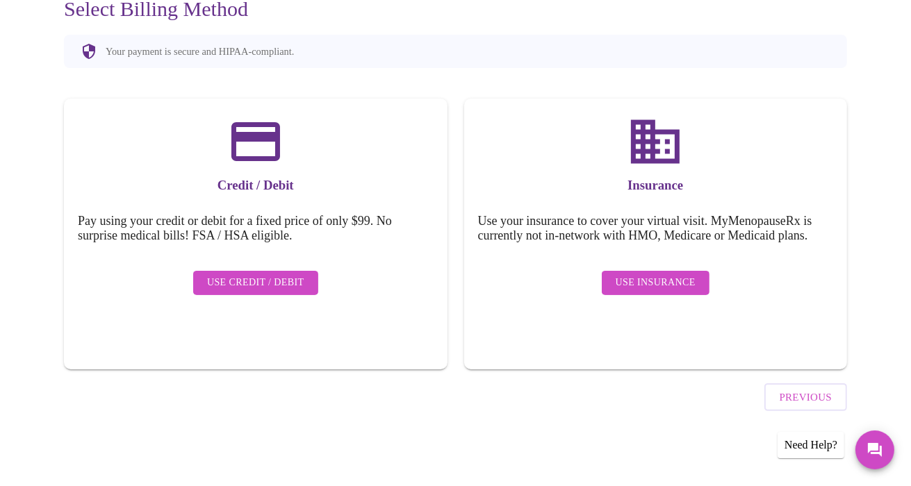
scroll to position [104, 0]
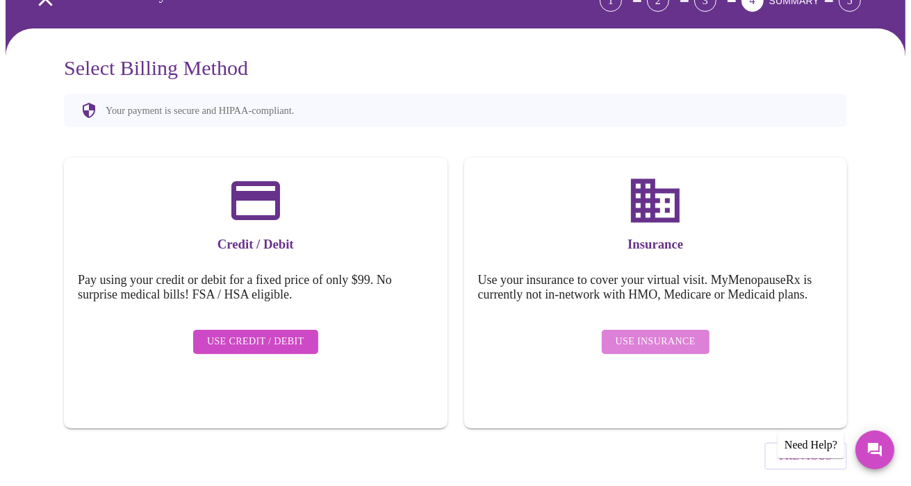
click at [672, 333] on span "Use Insurance" at bounding box center [655, 341] width 80 height 17
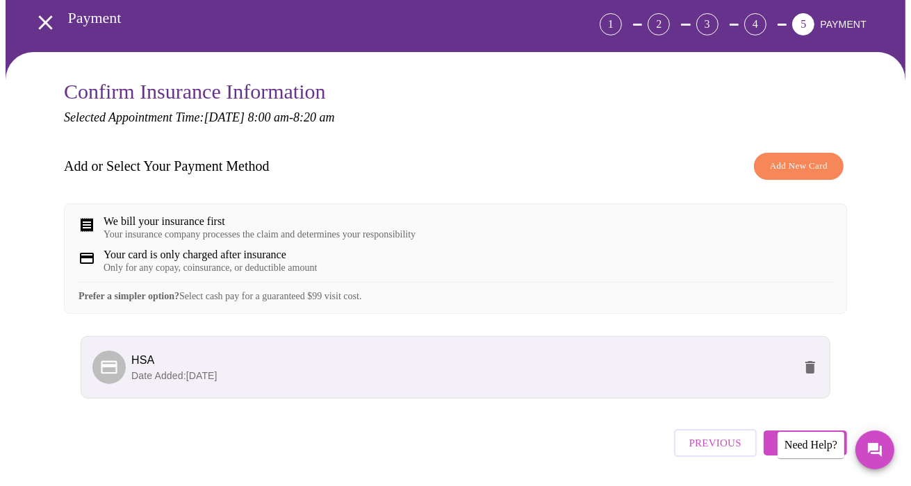
scroll to position [117, 0]
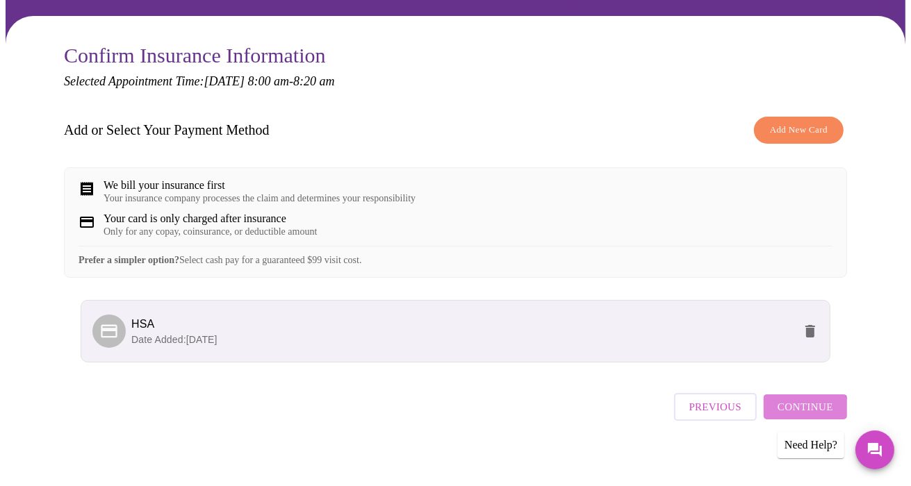
click at [808, 404] on span "Continue" at bounding box center [805, 407] width 56 height 18
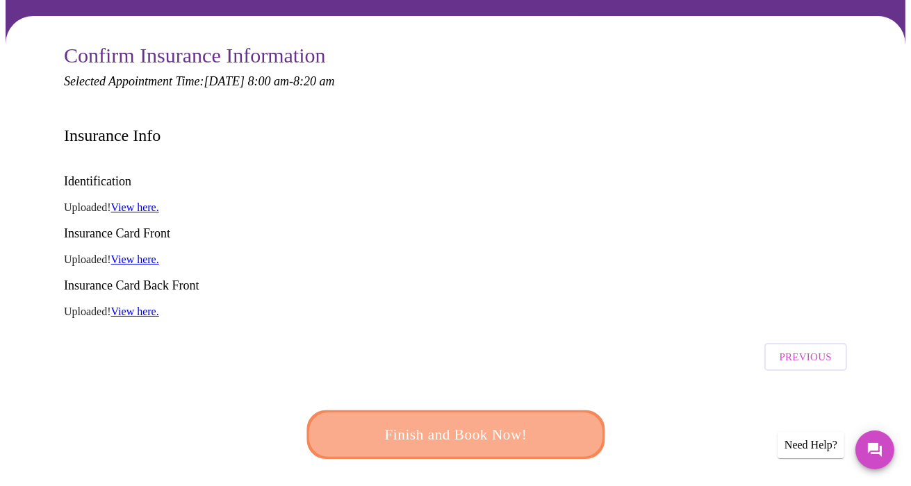
click at [508, 422] on span "Finish and Book Now!" at bounding box center [455, 435] width 257 height 26
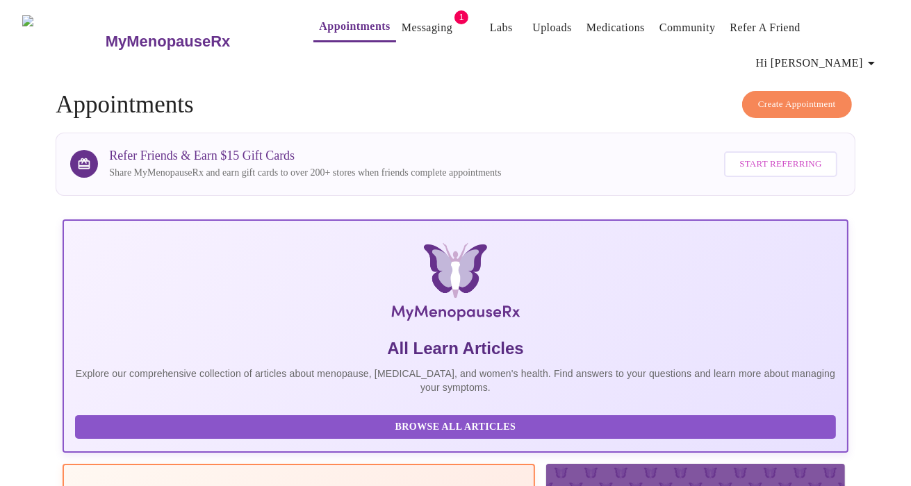
click at [401, 23] on link "Messaging" at bounding box center [426, 27] width 51 height 19
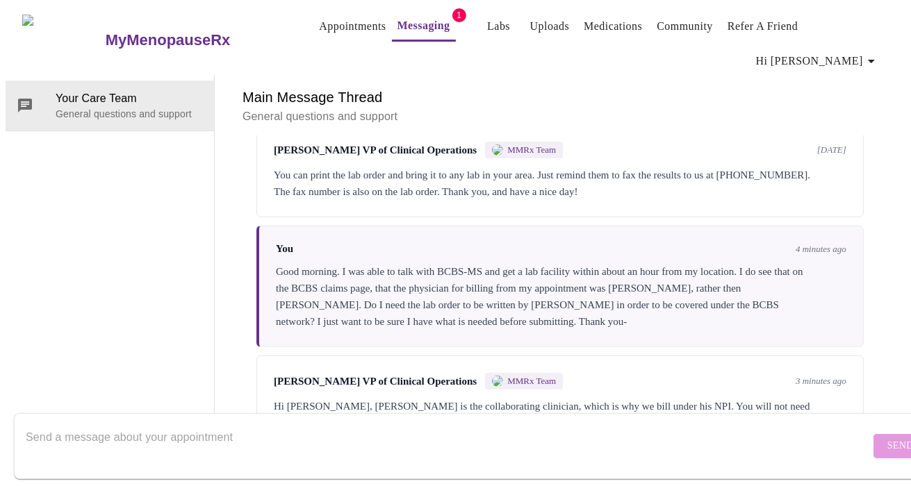
scroll to position [436, 0]
click at [403, 425] on textarea "Send a message about your appointment" at bounding box center [448, 446] width 844 height 44
click at [254, 424] on textarea "Send a message about your appointment" at bounding box center [448, 446] width 844 height 44
type textarea "t"
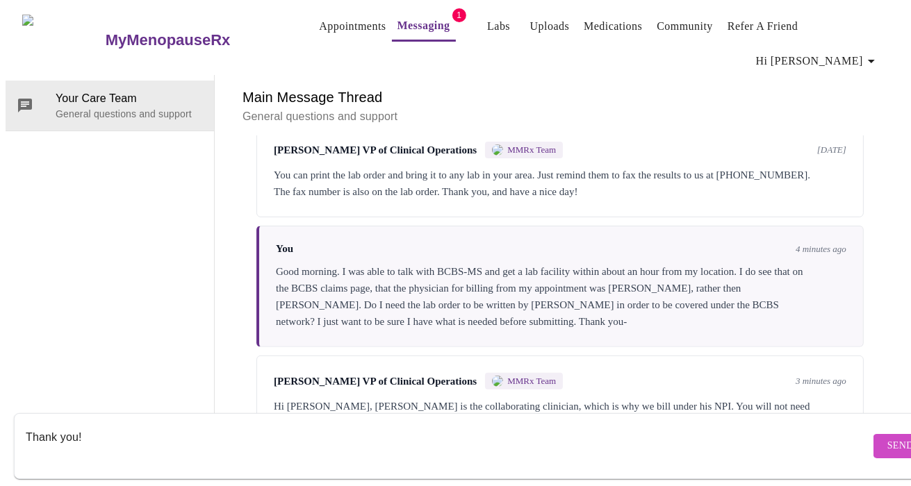
type textarea "Thank you!"
click at [887, 438] on span "Send" at bounding box center [900, 446] width 26 height 17
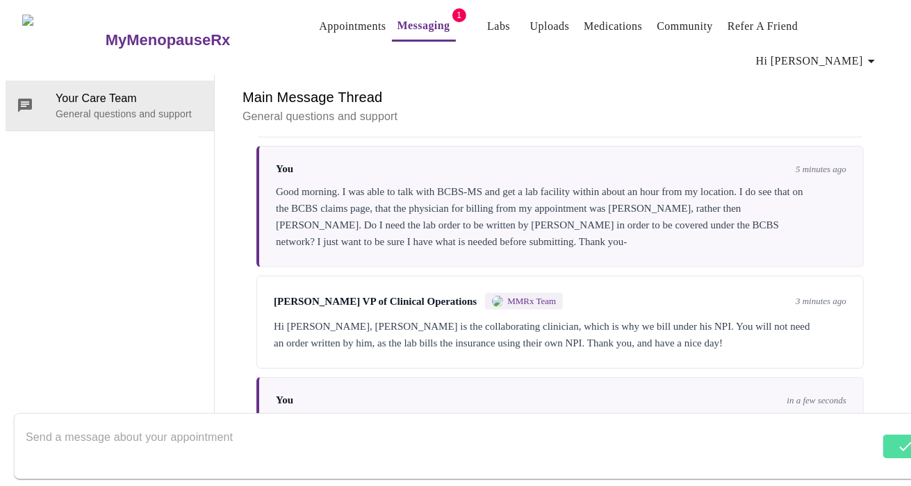
scroll to position [519, 0]
